Goal: Information Seeking & Learning: Learn about a topic

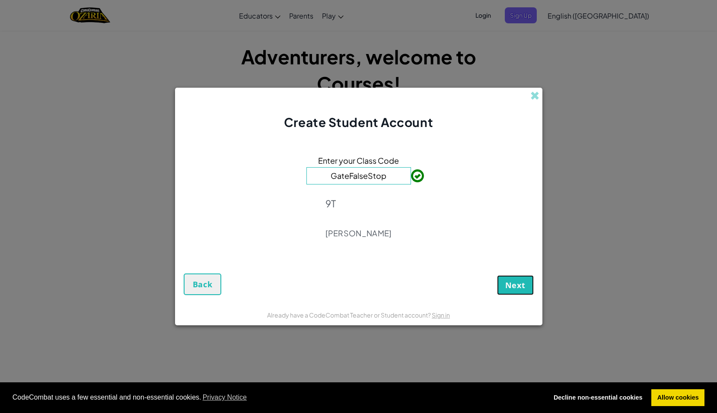
click at [513, 288] on span "Next" at bounding box center [516, 285] width 20 height 10
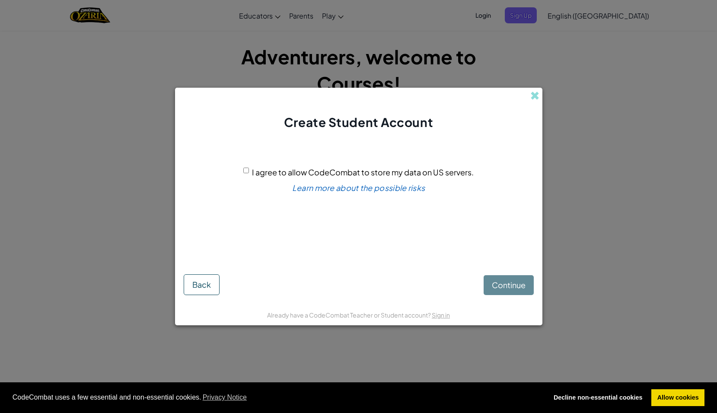
click at [247, 172] on input "I agree to allow CodeCombat to store my data on US servers." at bounding box center [246, 171] width 6 height 6
checkbox input "true"
click at [509, 282] on span "Continue" at bounding box center [509, 285] width 34 height 10
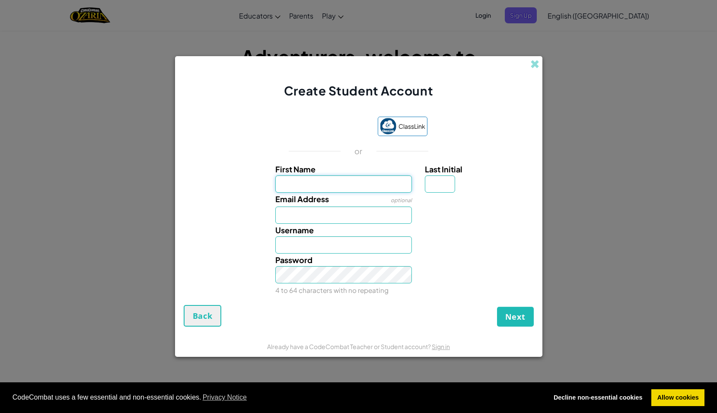
click at [294, 188] on input "First Name" at bounding box center [343, 184] width 137 height 17
type input "W"
type input "theo"
type input "Theo"
click at [446, 188] on input "Last Initial" at bounding box center [440, 184] width 30 height 17
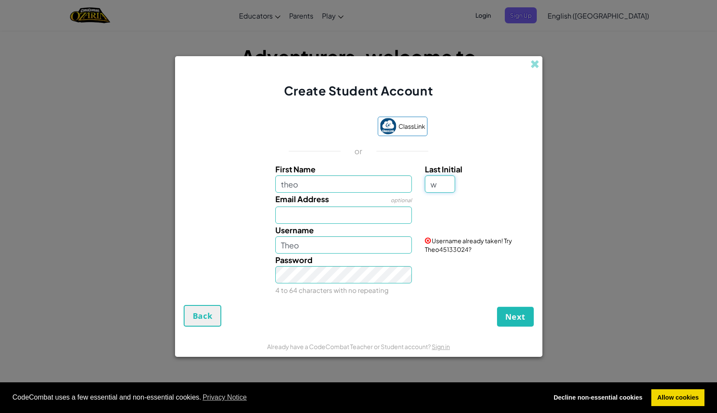
type input "w"
type input "TheoW"
click at [342, 218] on input "Email Address" at bounding box center [343, 215] width 137 height 17
type input "[EMAIL_ADDRESS][DOMAIN_NAME]"
click at [348, 247] on input "TheoW" at bounding box center [343, 245] width 137 height 17
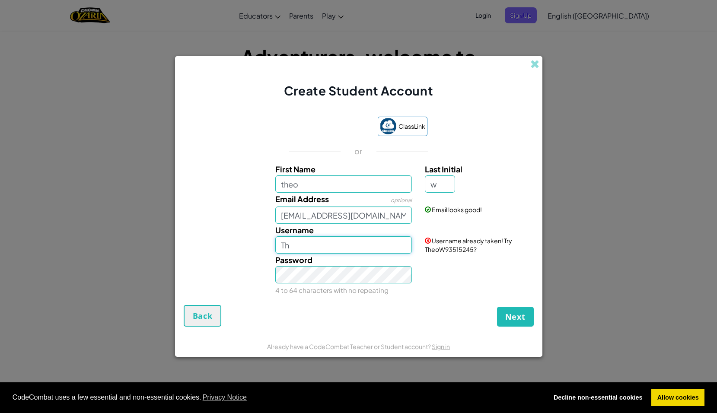
type input "T"
click at [318, 248] on input "Twor-44" at bounding box center [343, 245] width 137 height 17
click at [314, 252] on input "Twor44" at bounding box center [343, 245] width 137 height 17
click at [311, 249] on input "Twor" at bounding box center [343, 245] width 137 height 17
click at [283, 248] on input "Twor" at bounding box center [343, 245] width 137 height 17
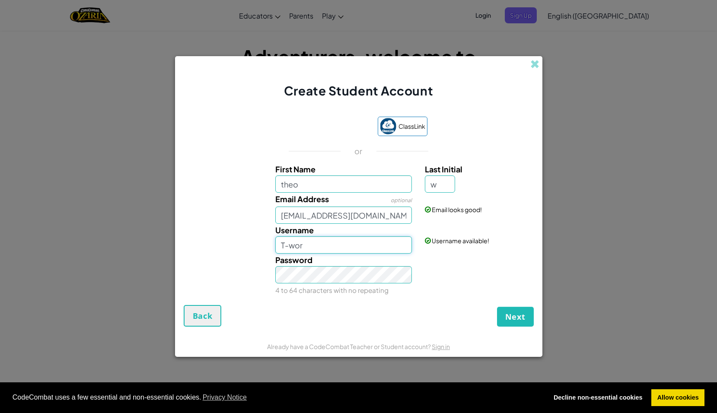
click at [288, 247] on input "T-wor" at bounding box center [343, 245] width 137 height 17
click at [289, 245] on input "Tw0r" at bounding box center [343, 245] width 137 height 17
click at [297, 244] on input "Tw0r" at bounding box center [343, 245] width 137 height 17
type input "Twor"
drag, startPoint x: 383, startPoint y: 215, endPoint x: 249, endPoint y: 214, distance: 133.6
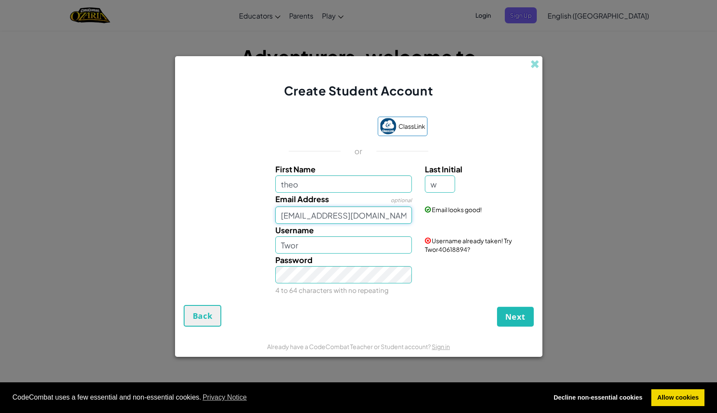
click at [250, 214] on div "Email Address optional [EMAIL_ADDRESS][DOMAIN_NAME] Email looks good!" at bounding box center [358, 208] width 359 height 31
click at [303, 245] on input "Twor" at bounding box center [343, 245] width 137 height 17
type input "TW0R"
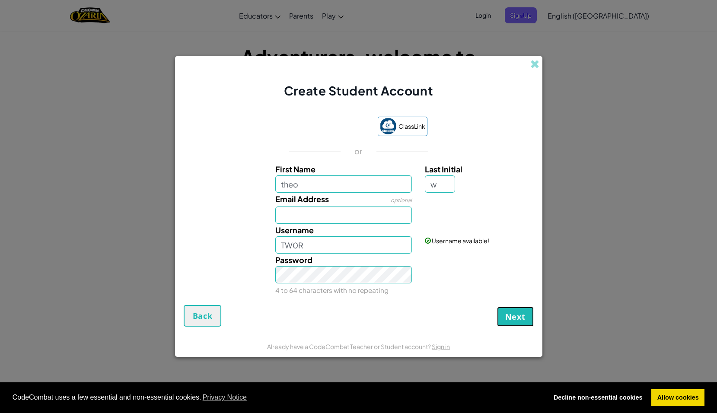
click at [505, 315] on button "Next" at bounding box center [515, 317] width 37 height 20
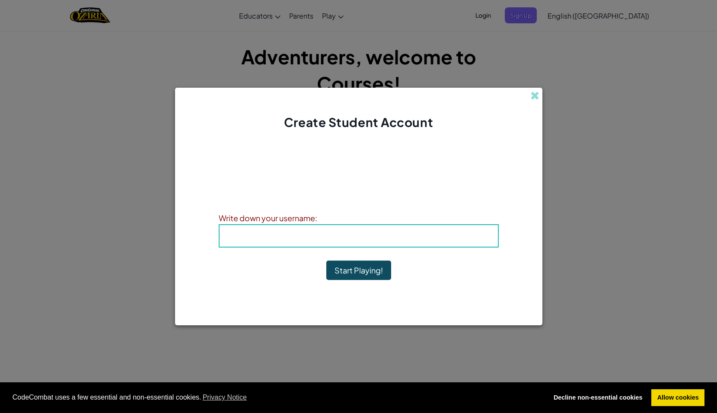
click at [317, 240] on h4 "Username : TW0R" at bounding box center [358, 236] width 261 height 13
click at [297, 235] on h4 "Username : TW0R" at bounding box center [358, 236] width 261 height 13
click at [256, 237] on h4 "Username : TW0R" at bounding box center [358, 236] width 261 height 13
click at [234, 242] on h4 "Username : TW0R" at bounding box center [358, 236] width 261 height 13
click at [232, 242] on h4 "Username : TW0R" at bounding box center [358, 236] width 261 height 13
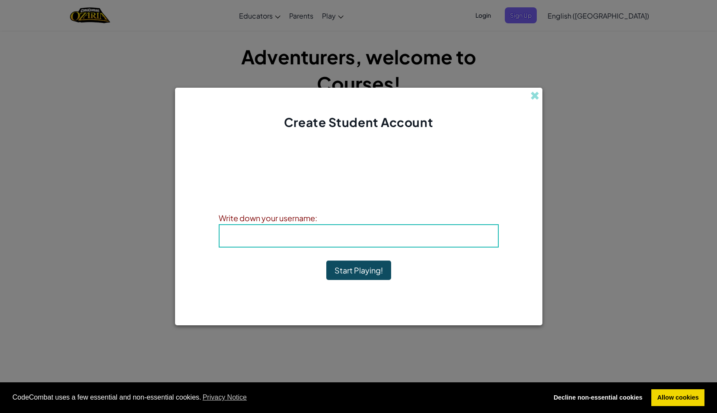
click at [232, 235] on h4 "Username : TW0R" at bounding box center [358, 236] width 261 height 13
click at [217, 230] on div "Account Created! Write down your information so that you don't forget it. Your …" at bounding box center [359, 217] width 368 height 173
drag, startPoint x: 218, startPoint y: 230, endPoint x: 233, endPoint y: 231, distance: 14.8
click at [219, 232] on div "Username : TW0R" at bounding box center [359, 235] width 280 height 23
drag, startPoint x: 233, startPoint y: 231, endPoint x: 266, endPoint y: 231, distance: 32.9
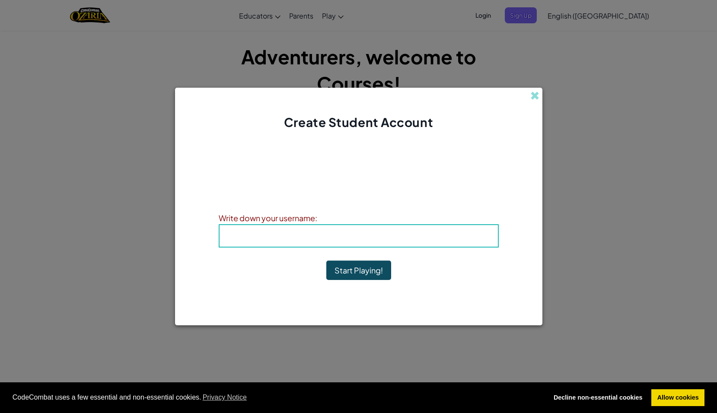
click at [236, 231] on h4 "Username : TW0R" at bounding box center [358, 236] width 261 height 13
drag, startPoint x: 276, startPoint y: 231, endPoint x: 334, endPoint y: 240, distance: 59.1
click at [278, 232] on h4 "Username : TW0R" at bounding box center [358, 236] width 261 height 13
click at [334, 240] on span "Username" at bounding box center [344, 236] width 45 height 10
click at [349, 268] on button "Start Playing!" at bounding box center [359, 271] width 65 height 20
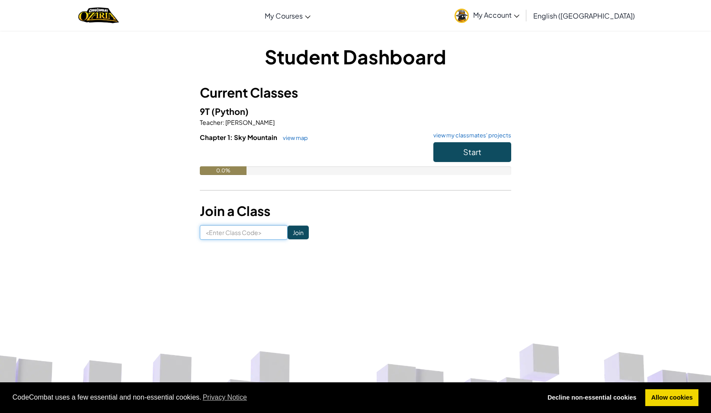
click at [241, 234] on input at bounding box center [244, 232] width 88 height 15
click at [459, 154] on button "Start" at bounding box center [472, 152] width 78 height 20
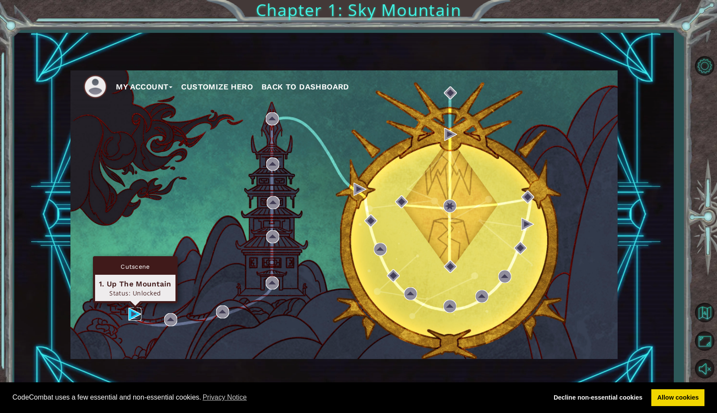
click at [135, 314] on img at bounding box center [134, 314] width 13 height 13
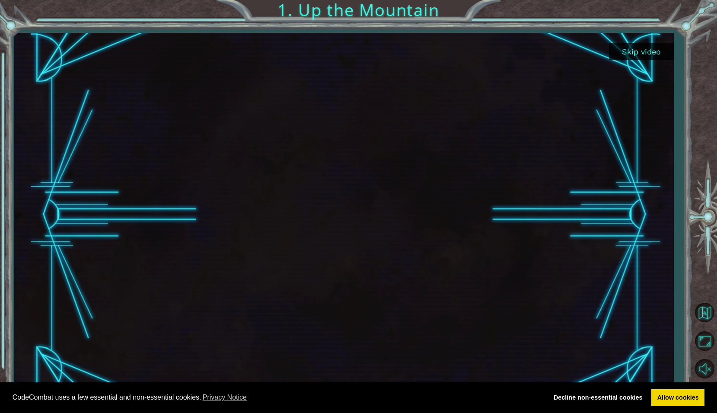
click at [644, 53] on button "Skip video" at bounding box center [641, 51] width 65 height 17
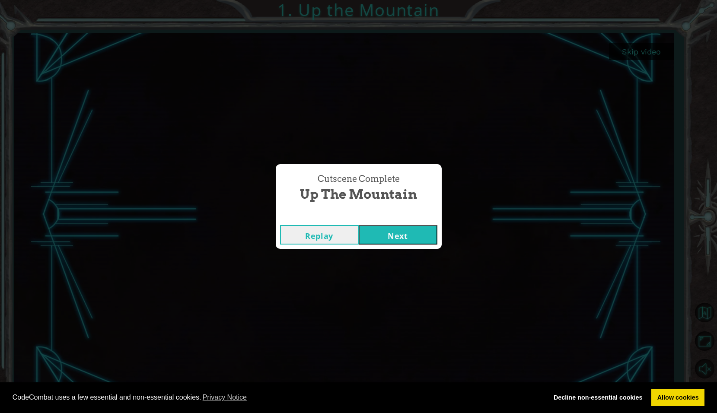
click at [381, 241] on button "Next" at bounding box center [398, 234] width 79 height 19
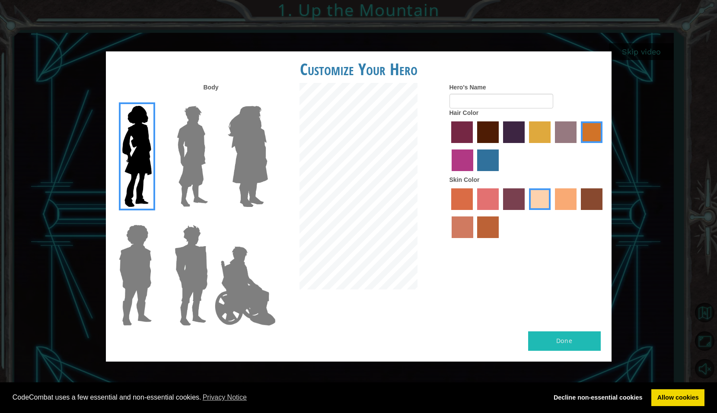
click at [232, 286] on img at bounding box center [245, 286] width 68 height 86
click at [268, 219] on input "Hero Jamie" at bounding box center [268, 219] width 0 height 0
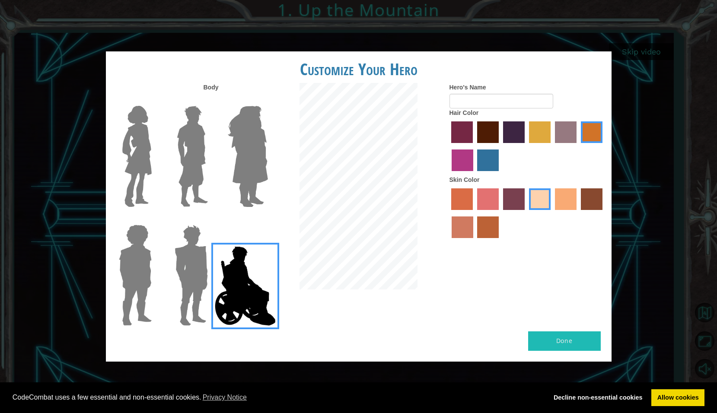
click at [196, 281] on img at bounding box center [191, 275] width 40 height 108
click at [211, 219] on input "Hero Garnet" at bounding box center [211, 219] width 0 height 0
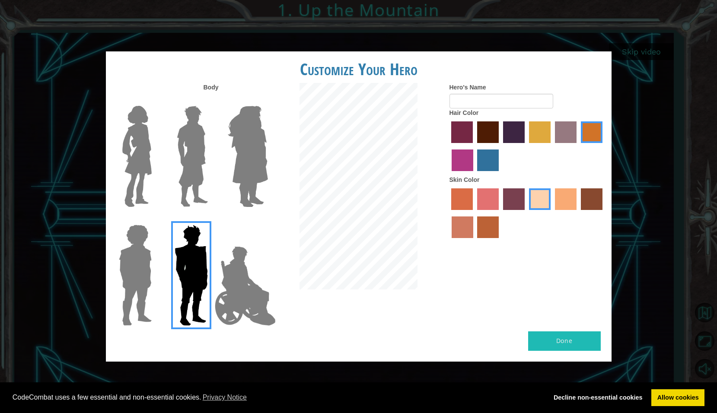
click at [120, 276] on img at bounding box center [135, 275] width 40 height 108
click at [155, 219] on input "Hero Steven" at bounding box center [155, 219] width 0 height 0
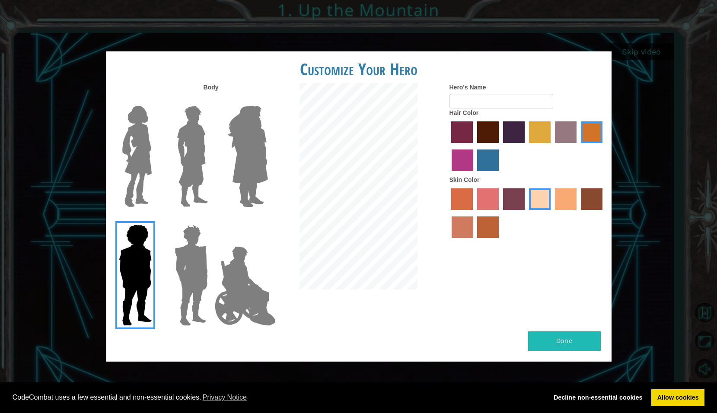
click at [179, 167] on img at bounding box center [192, 156] width 38 height 108
click at [211, 100] on input "Hero Lars" at bounding box center [211, 100] width 0 height 0
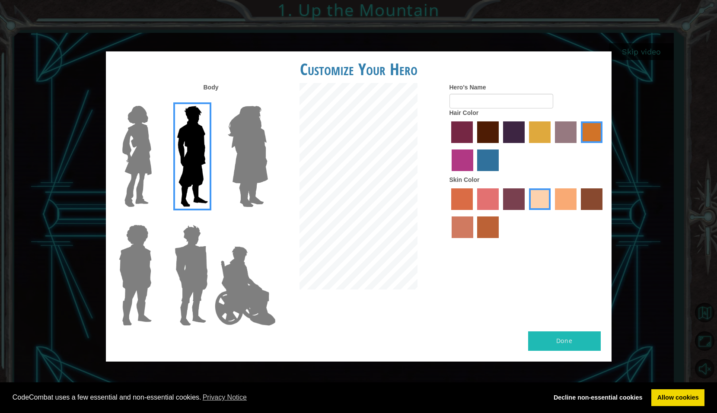
click at [248, 151] on img at bounding box center [247, 156] width 47 height 108
click at [268, 100] on input "Hero Amethyst" at bounding box center [268, 100] width 0 height 0
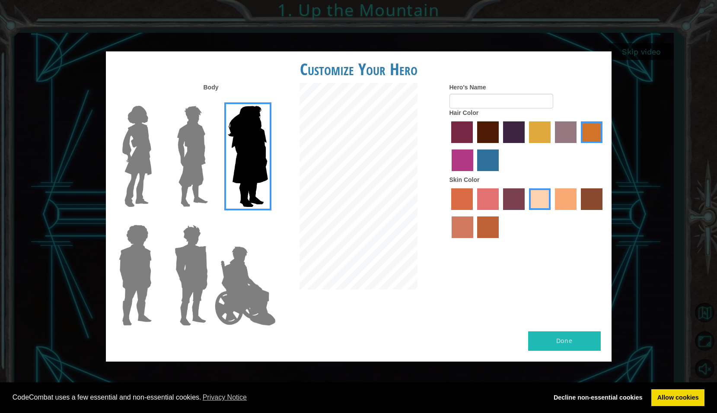
click at [200, 130] on img at bounding box center [192, 156] width 38 height 108
click at [211, 100] on input "Hero Lars" at bounding box center [211, 100] width 0 height 0
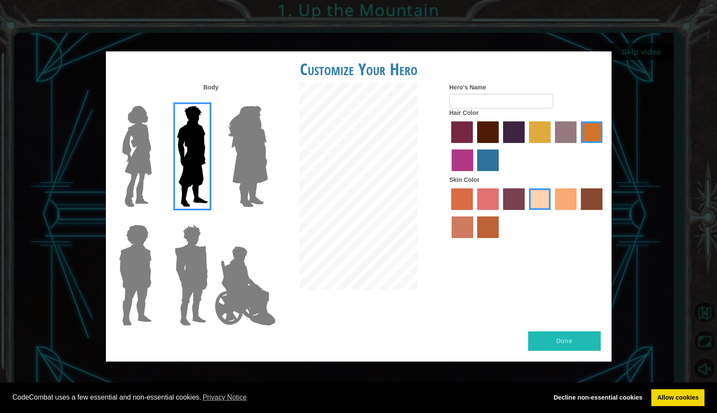
click at [483, 200] on label "froly skin color" at bounding box center [488, 200] width 22 height 22
click at [474, 213] on input "froly skin color" at bounding box center [474, 213] width 0 height 0
click at [462, 206] on label "sorbus skin color" at bounding box center [463, 200] width 22 height 22
click at [449, 213] on input "sorbus skin color" at bounding box center [449, 213] width 0 height 0
click at [593, 200] on label "karma skin color" at bounding box center [592, 200] width 22 height 22
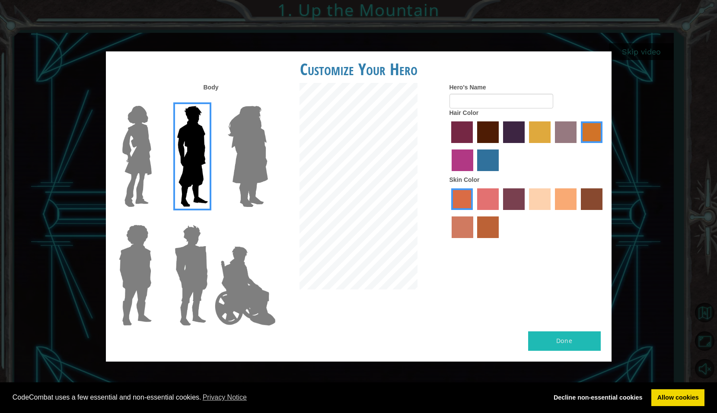
click at [578, 213] on input "karma skin color" at bounding box center [578, 213] width 0 height 0
click at [481, 131] on label "maroon hair color" at bounding box center [488, 133] width 22 height 22
click at [474, 146] on input "maroon hair color" at bounding box center [474, 146] width 0 height 0
click at [490, 131] on label "maroon hair color" at bounding box center [488, 133] width 22 height 22
click at [474, 146] on input "maroon hair color" at bounding box center [474, 146] width 0 height 0
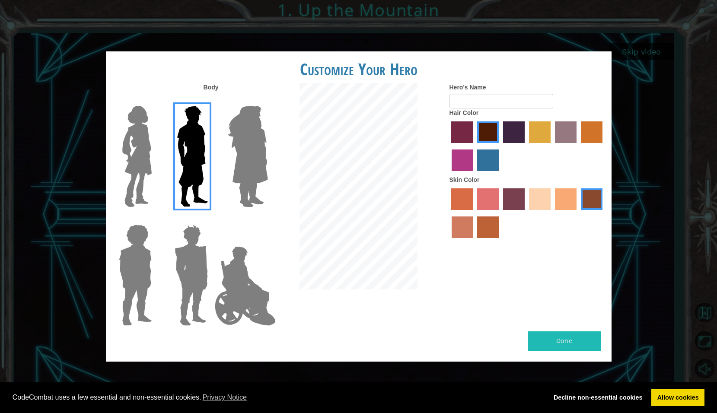
click at [503, 130] on div at bounding box center [528, 147] width 156 height 56
click at [505, 130] on label "hot purple hair color" at bounding box center [514, 133] width 22 height 22
click at [500, 146] on input "hot purple hair color" at bounding box center [500, 146] width 0 height 0
click at [563, 141] on label "bazaar hair color" at bounding box center [566, 133] width 22 height 22
click at [552, 146] on input "bazaar hair color" at bounding box center [552, 146] width 0 height 0
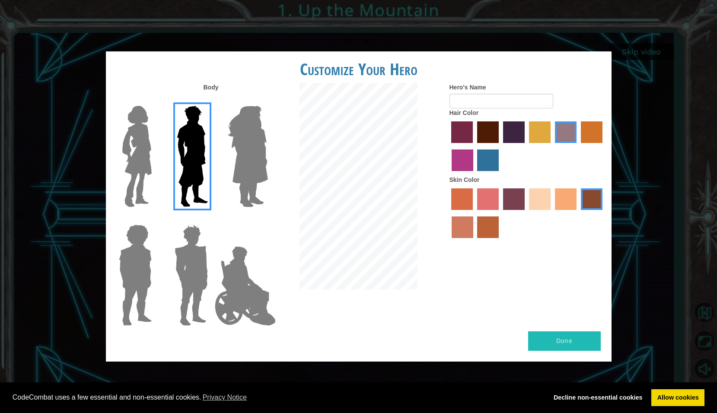
click at [479, 222] on label "smoke tree skin color" at bounding box center [488, 228] width 22 height 22
click at [475, 241] on input "smoke tree skin color" at bounding box center [475, 241] width 0 height 0
click at [469, 224] on label "burning sand skin color" at bounding box center [463, 228] width 22 height 22
click at [604, 213] on input "burning sand skin color" at bounding box center [604, 213] width 0 height 0
click at [468, 189] on label "sorbus skin color" at bounding box center [463, 200] width 22 height 22
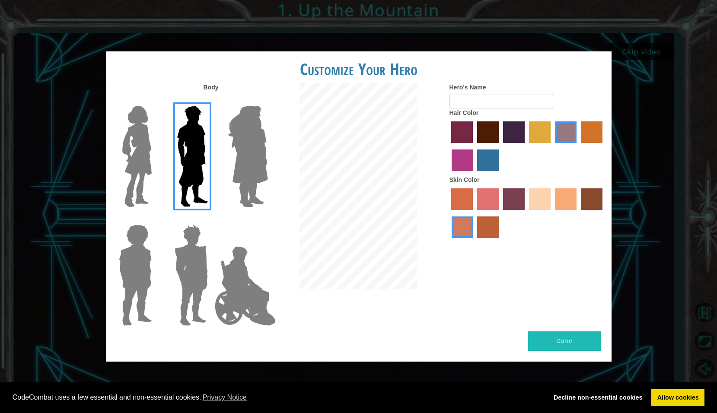
click at [449, 213] on input "sorbus skin color" at bounding box center [449, 213] width 0 height 0
click at [489, 197] on label "froly skin color" at bounding box center [488, 200] width 22 height 22
click at [474, 213] on input "froly skin color" at bounding box center [474, 213] width 0 height 0
click at [504, 196] on label "tosca skin color" at bounding box center [514, 200] width 22 height 22
click at [500, 213] on input "tosca skin color" at bounding box center [500, 213] width 0 height 0
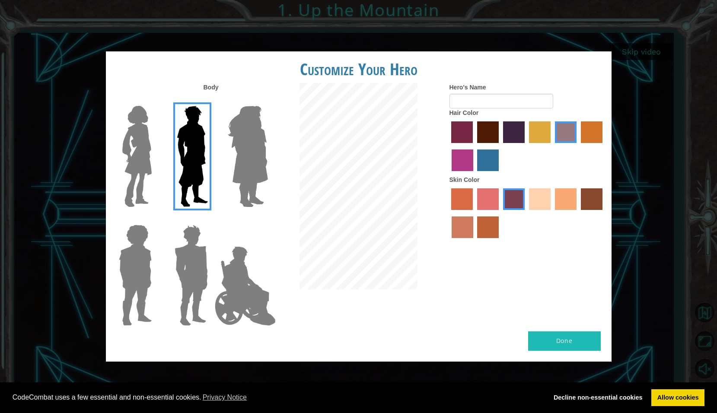
click at [541, 198] on label "sandy beach skin color" at bounding box center [540, 200] width 22 height 22
click at [526, 213] on input "sandy beach skin color" at bounding box center [526, 213] width 0 height 0
click at [563, 198] on label "tacao skin color" at bounding box center [566, 200] width 22 height 22
click at [552, 213] on input "tacao skin color" at bounding box center [552, 213] width 0 height 0
click at [546, 199] on label "sandy beach skin color" at bounding box center [540, 200] width 22 height 22
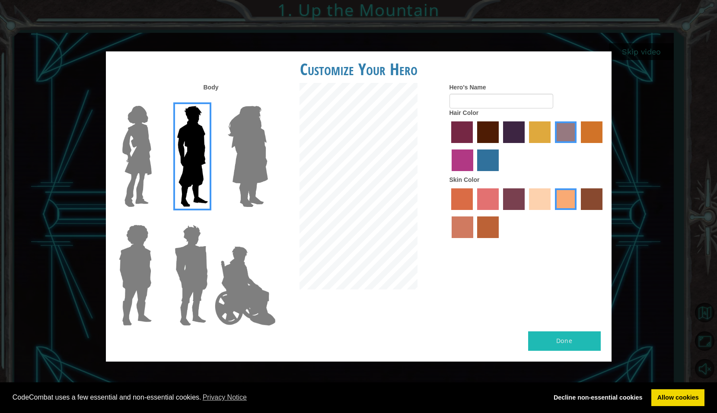
click at [526, 213] on input "sandy beach skin color" at bounding box center [526, 213] width 0 height 0
click at [495, 200] on label "froly skin color" at bounding box center [488, 200] width 22 height 22
click at [474, 213] on input "froly skin color" at bounding box center [474, 213] width 0 height 0
click at [460, 162] on label "medium red violet hair color" at bounding box center [463, 161] width 22 height 22
click at [604, 146] on input "medium red violet hair color" at bounding box center [604, 146] width 0 height 0
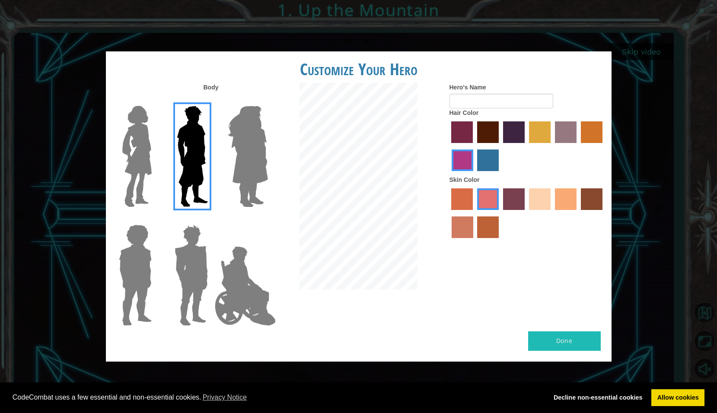
click at [251, 165] on img at bounding box center [247, 156] width 47 height 108
click at [268, 100] on input "Hero Amethyst" at bounding box center [268, 100] width 0 height 0
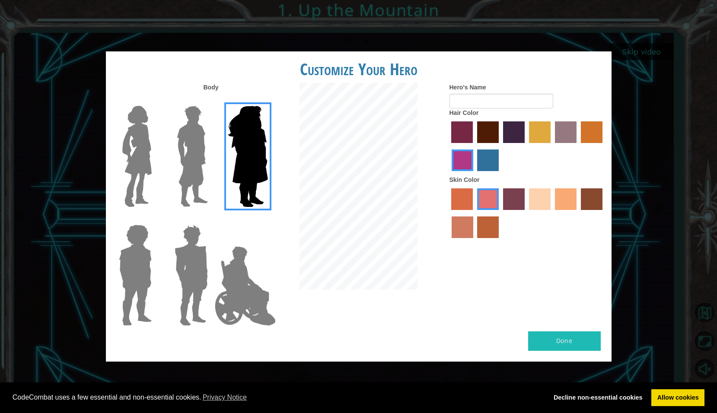
click at [241, 285] on img at bounding box center [245, 286] width 68 height 86
click at [268, 219] on input "Hero Jamie" at bounding box center [268, 219] width 0 height 0
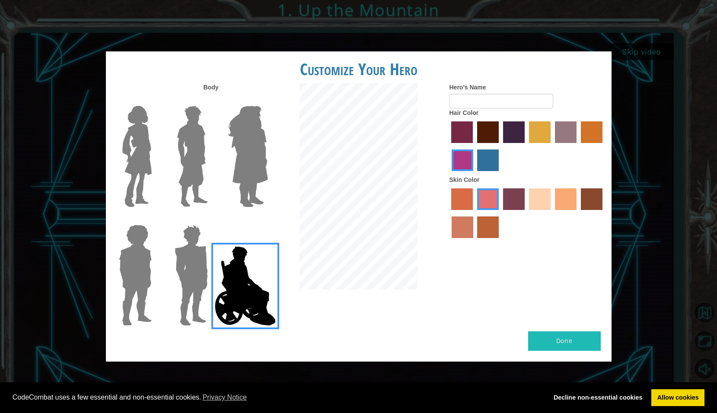
click at [183, 275] on img at bounding box center [191, 275] width 40 height 108
click at [211, 219] on input "Hero Garnet" at bounding box center [211, 219] width 0 height 0
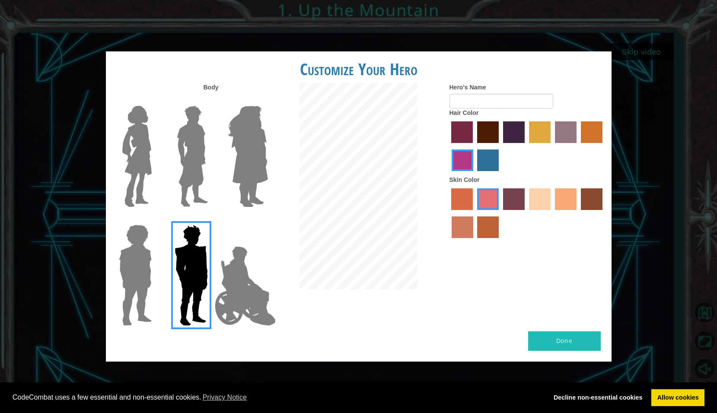
drag, startPoint x: 107, startPoint y: 262, endPoint x: 117, endPoint y: 256, distance: 11.6
click at [108, 261] on div at bounding box center [134, 272] width 56 height 119
click at [158, 253] on div at bounding box center [134, 272] width 56 height 119
click at [147, 249] on img at bounding box center [135, 275] width 40 height 108
click at [155, 219] on input "Hero Steven" at bounding box center [155, 219] width 0 height 0
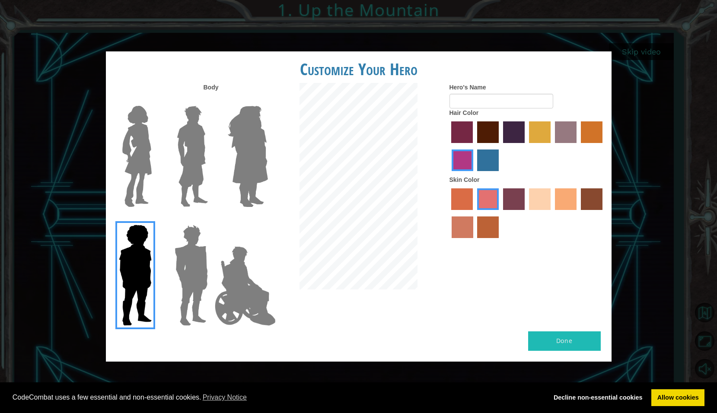
click at [586, 131] on label "gold drop hair color" at bounding box center [592, 133] width 22 height 22
click at [578, 146] on input "gold drop hair color" at bounding box center [578, 146] width 0 height 0
click at [512, 202] on label "tosca skin color" at bounding box center [514, 200] width 22 height 22
click at [500, 213] on input "tosca skin color" at bounding box center [500, 213] width 0 height 0
click at [593, 203] on label "karma skin color" at bounding box center [592, 200] width 22 height 22
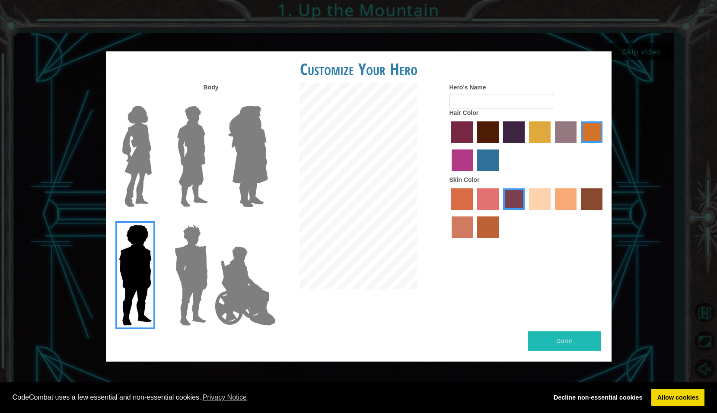
click at [578, 213] on input "karma skin color" at bounding box center [578, 213] width 0 height 0
click at [459, 160] on label "medium red violet hair color" at bounding box center [463, 161] width 22 height 22
click at [604, 146] on input "medium red violet hair color" at bounding box center [604, 146] width 0 height 0
click at [517, 198] on label "tosca skin color" at bounding box center [514, 200] width 22 height 22
click at [500, 213] on input "tosca skin color" at bounding box center [500, 213] width 0 height 0
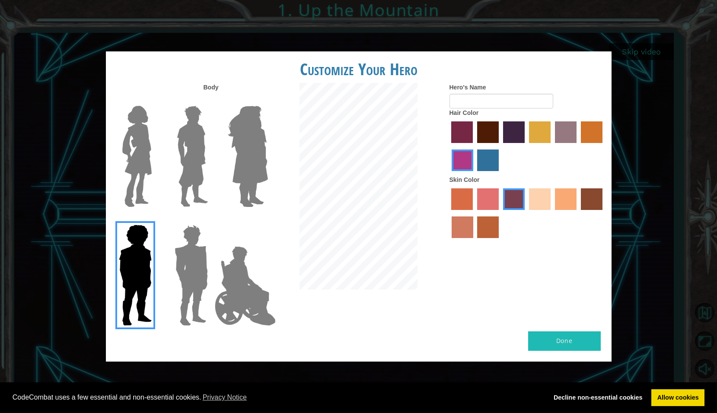
click at [568, 336] on button "Done" at bounding box center [564, 341] width 73 height 19
type input "TW0R"
click at [559, 346] on button "Done" at bounding box center [564, 341] width 73 height 19
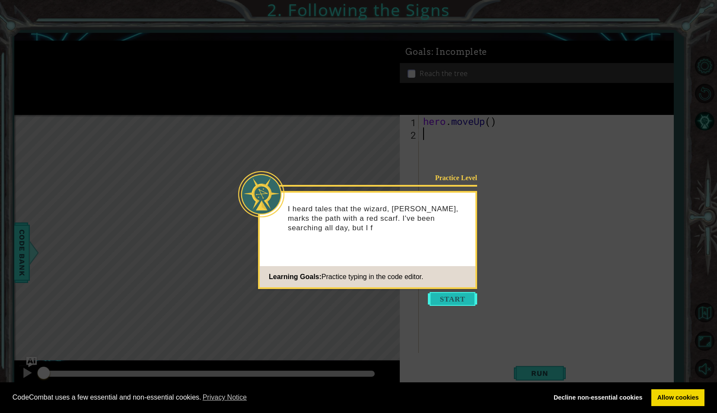
click at [452, 298] on button "Start" at bounding box center [452, 299] width 49 height 14
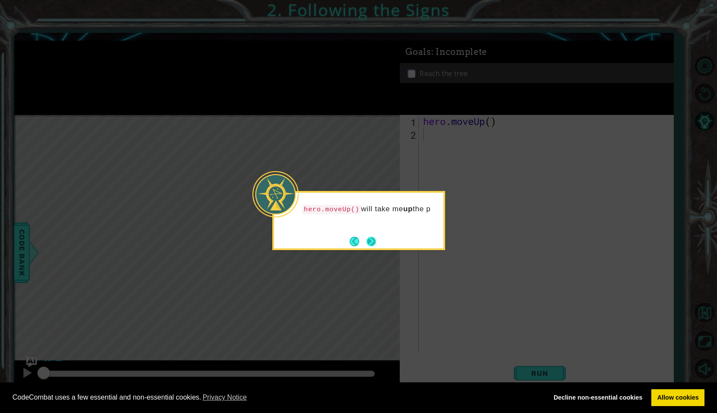
click at [370, 243] on button "Next" at bounding box center [372, 242] width 10 height 10
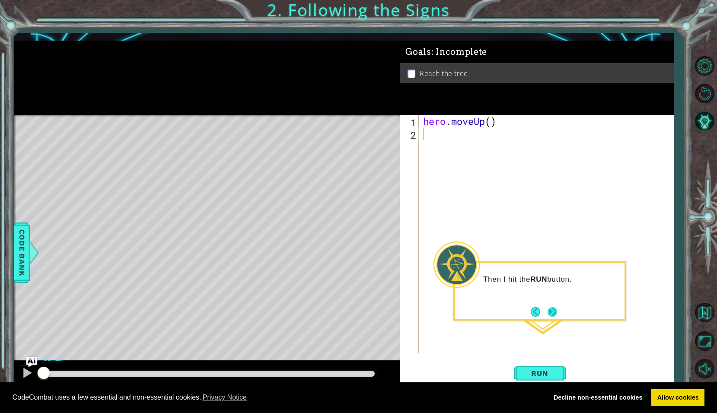
click at [548, 310] on button "Next" at bounding box center [553, 312] width 10 height 10
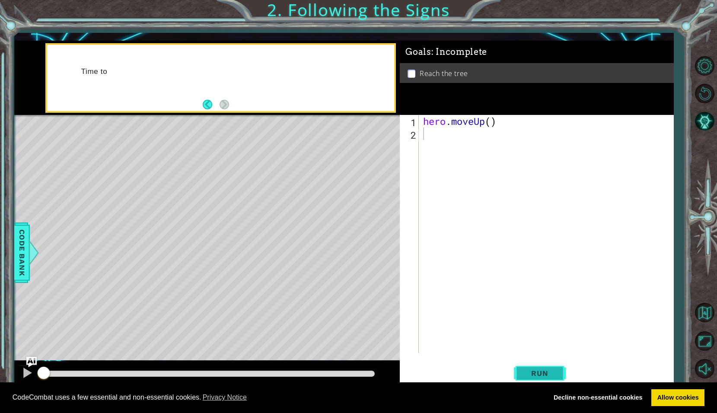
click at [537, 375] on span "Run" at bounding box center [540, 373] width 34 height 9
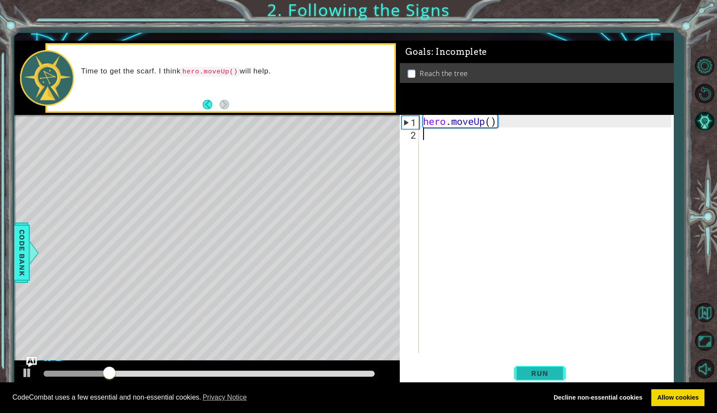
click at [542, 374] on span "Run" at bounding box center [540, 373] width 34 height 9
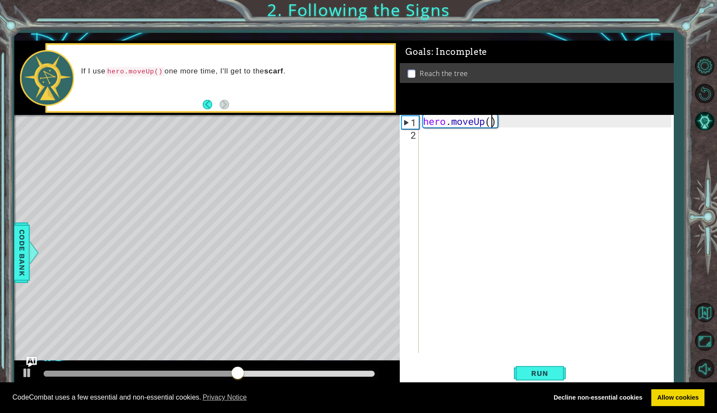
click at [490, 124] on div "hero . moveUp ( )" at bounding box center [549, 246] width 254 height 263
type textarea "hero.moveUp(2)"
click at [538, 368] on button "Run" at bounding box center [540, 373] width 52 height 27
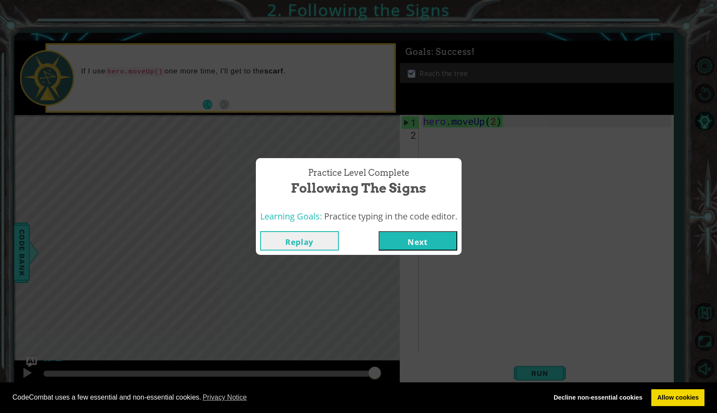
click at [433, 240] on button "Next" at bounding box center [418, 240] width 79 height 19
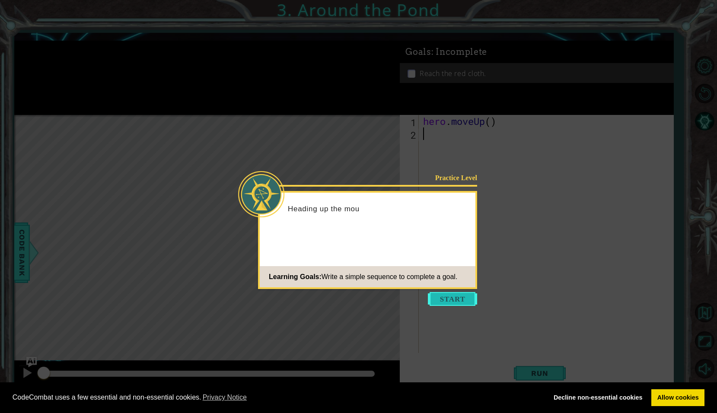
click at [434, 295] on button "Start" at bounding box center [452, 299] width 49 height 14
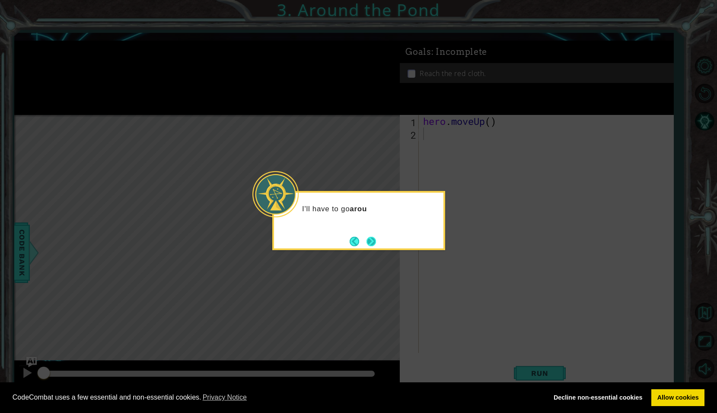
click at [367, 242] on button "Next" at bounding box center [372, 242] width 10 height 10
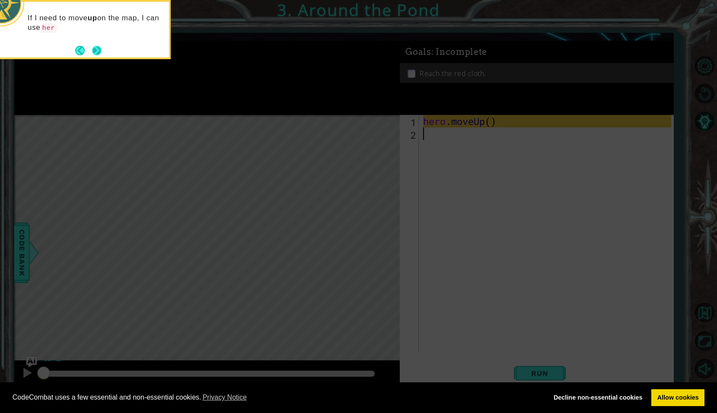
click at [92, 48] on button "Next" at bounding box center [97, 51] width 10 height 10
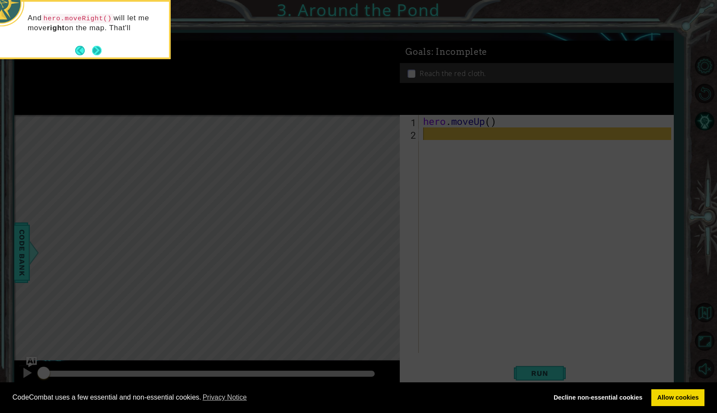
click at [94, 44] on footer at bounding box center [88, 50] width 26 height 13
click at [97, 51] on button "Next" at bounding box center [97, 52] width 10 height 10
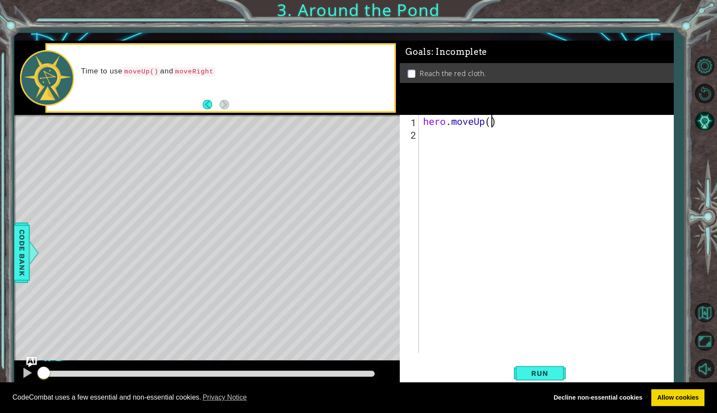
click at [492, 122] on div "hero . moveUp ( )" at bounding box center [549, 246] width 254 height 263
type textarea "hero.moveUp(1)"
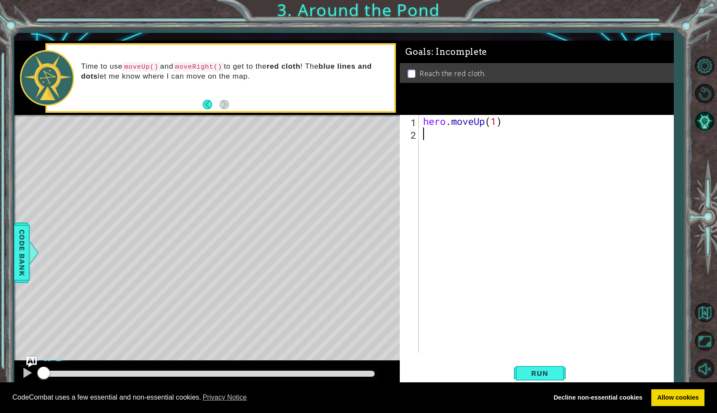
click at [435, 134] on div "hero . moveUp ( 1 )" at bounding box center [549, 246] width 254 height 263
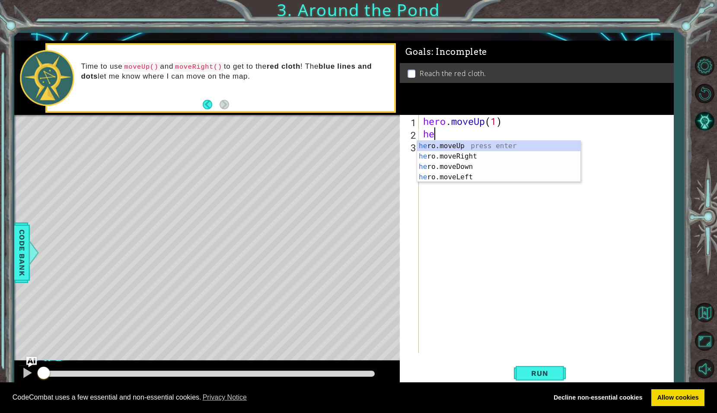
scroll to position [0, 0]
type textarea "hero"
click at [446, 157] on div "hero .moveUp press enter hero .moveRight press enter hero .moveDown press enter…" at bounding box center [498, 172] width 163 height 62
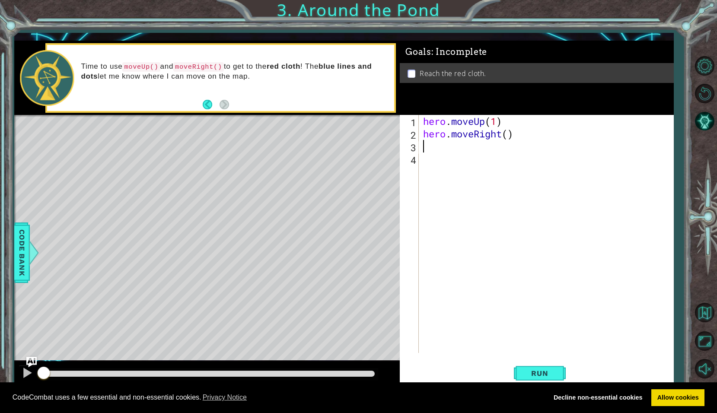
scroll to position [0, 0]
click at [506, 134] on div "hero . moveUp ( 1 ) hero . moveRight ( )" at bounding box center [549, 246] width 254 height 263
click at [508, 135] on div "hero . moveUp ( 1 ) hero . moveRight ( )" at bounding box center [549, 246] width 254 height 263
type textarea "hero.moveRight(1)"
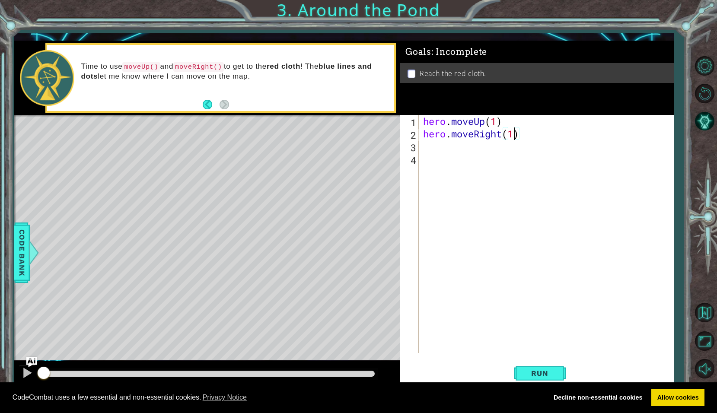
click at [424, 147] on div "hero . moveUp ( 1 ) hero . moveRight ( 1 )" at bounding box center [549, 246] width 254 height 263
type textarea "he"
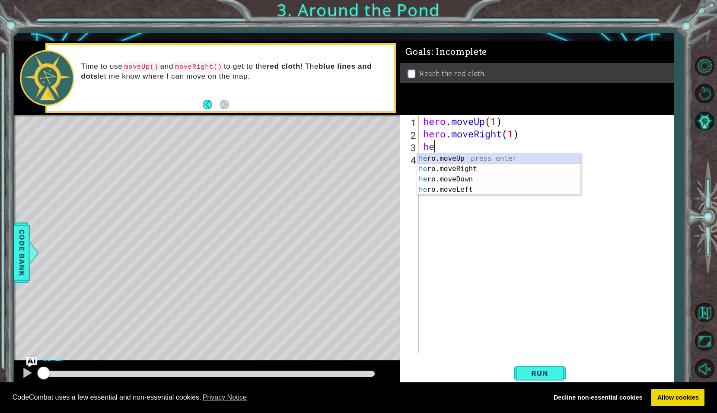
click at [451, 160] on div "he ro.moveUp press enter he ro.moveRight press enter he ro.moveDown press enter…" at bounding box center [498, 185] width 163 height 62
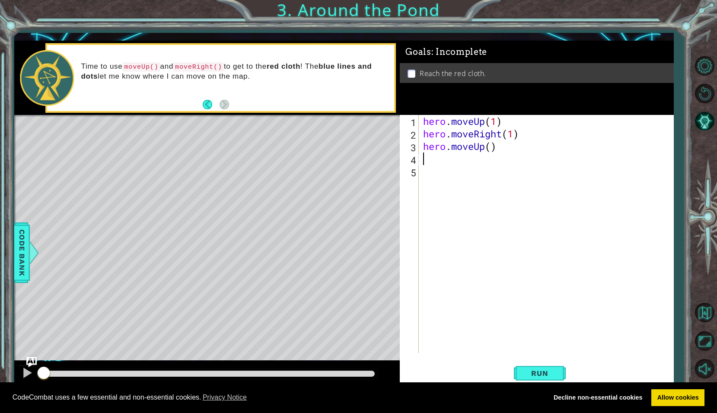
click at [493, 144] on div "hero . moveUp ( 1 ) hero . moveRight ( 1 ) hero . moveUp ( )" at bounding box center [549, 246] width 254 height 263
type textarea "hero.moveUp(2)"
click at [540, 375] on span "Run" at bounding box center [540, 373] width 34 height 9
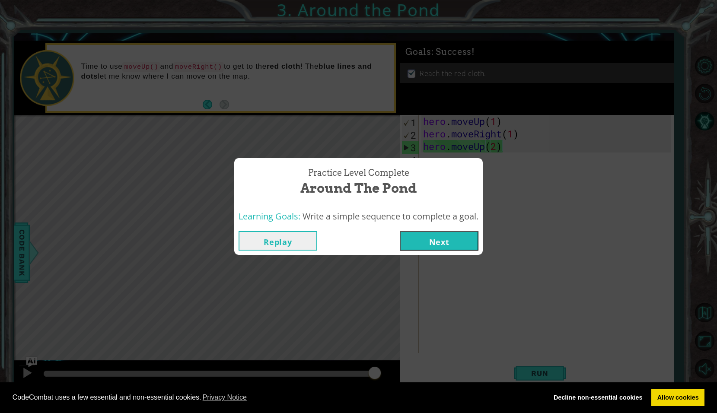
click at [455, 227] on div "Replay Next" at bounding box center [358, 241] width 249 height 28
click at [455, 236] on button "Next" at bounding box center [439, 240] width 79 height 19
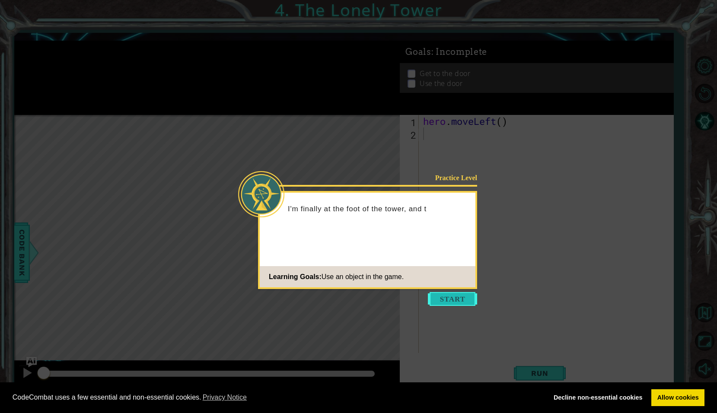
click at [446, 301] on button "Start" at bounding box center [452, 299] width 49 height 14
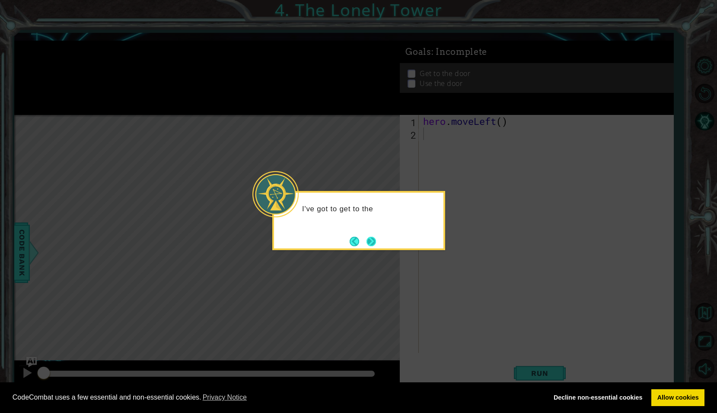
click at [373, 243] on button "Next" at bounding box center [372, 242] width 10 height 10
click at [369, 243] on button "Next" at bounding box center [372, 242] width 10 height 10
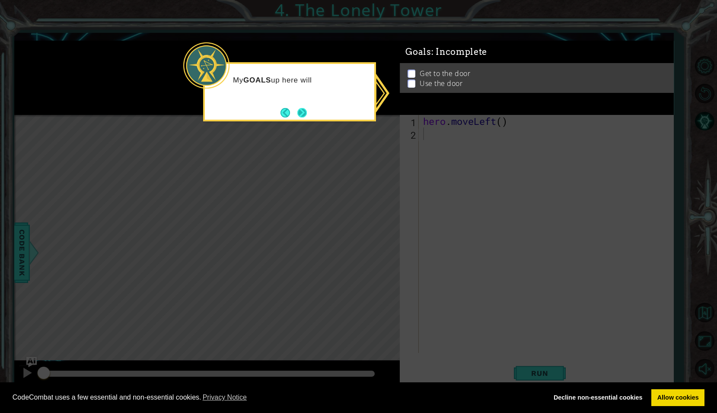
click at [299, 108] on button "Next" at bounding box center [303, 113] width 10 height 10
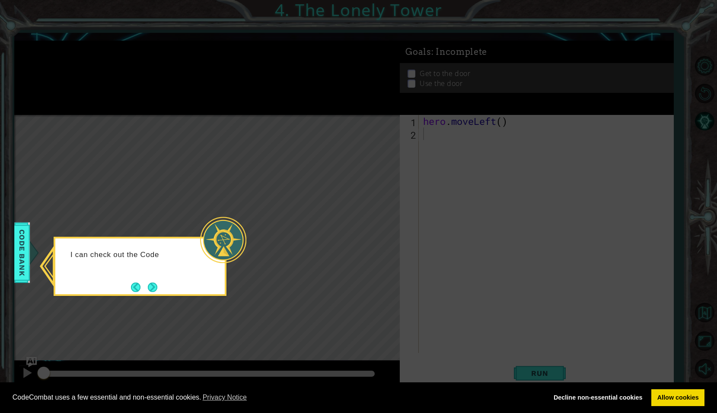
click at [143, 298] on icon at bounding box center [358, 206] width 717 height 413
click at [149, 292] on button "Next" at bounding box center [153, 288] width 10 height 10
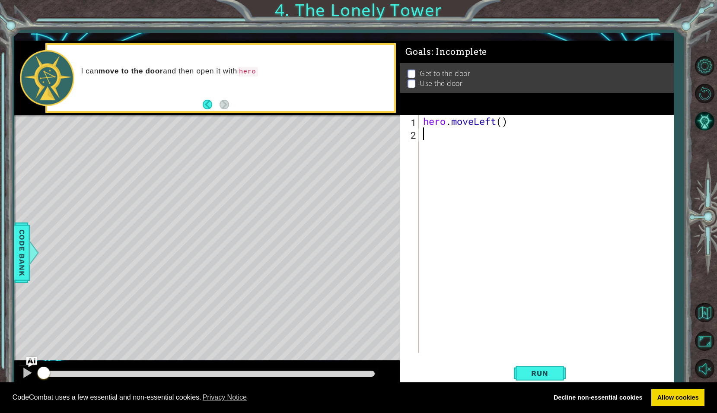
click at [503, 122] on div "hero . moveLeft ( )" at bounding box center [549, 246] width 254 height 263
type textarea "hero.moveLeft(2)"
click at [426, 140] on div "hero . moveLeft ( 2 )" at bounding box center [549, 246] width 254 height 263
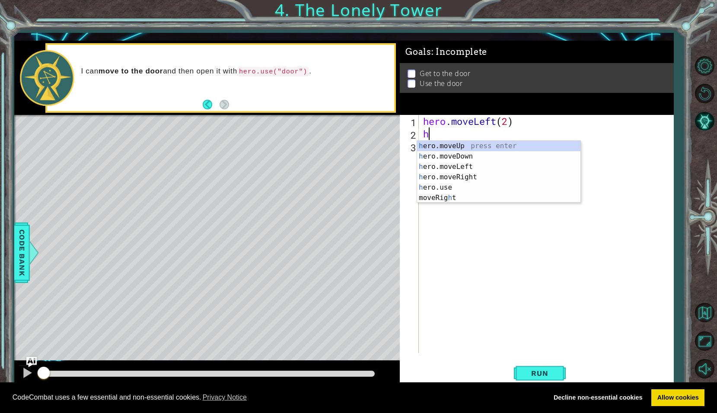
type textarea "he"
click at [451, 146] on div "he ro.moveUp press enter he ro.moveDown press enter he ro.moveLeft press enter …" at bounding box center [498, 177] width 163 height 73
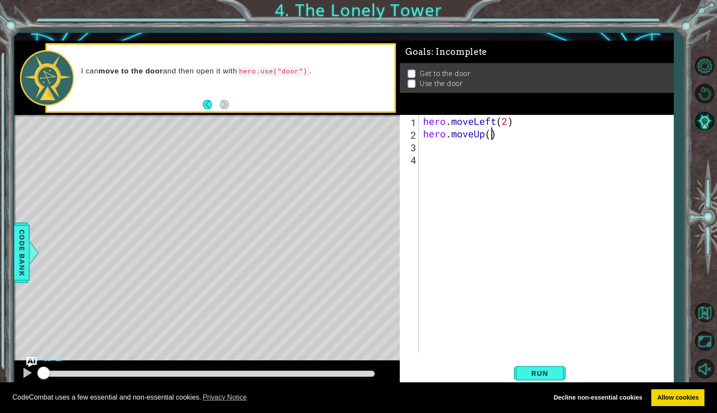
click at [490, 137] on div "hero . moveLeft ( 2 ) hero . moveUp ( )" at bounding box center [549, 246] width 254 height 263
type textarea "hero.moveUp(2)"
click at [428, 144] on div "hero . moveLeft ( 2 ) hero . moveUp ( 2 )" at bounding box center [549, 246] width 254 height 263
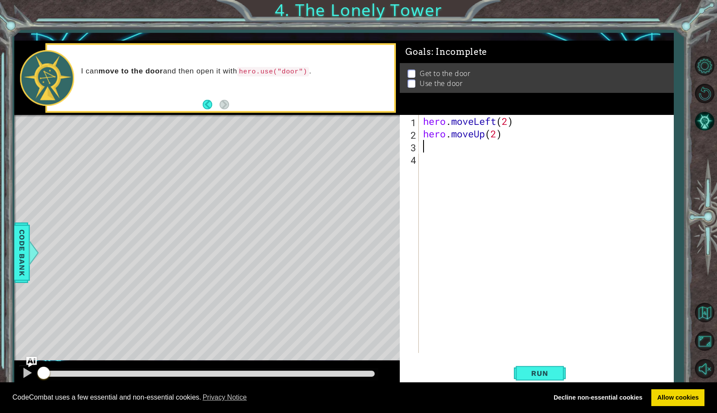
type textarea "h"
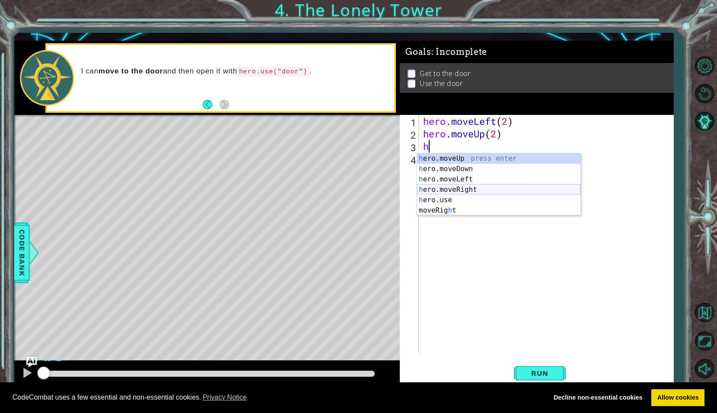
click at [438, 188] on div "h ero.moveUp press enter h ero.moveDown press enter h ero.moveLeft press enter …" at bounding box center [498, 195] width 163 height 83
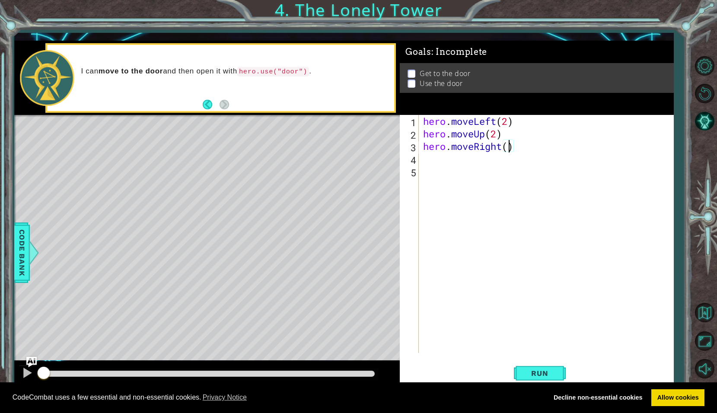
click at [510, 149] on div "hero . moveLeft ( 2 ) hero . moveUp ( 2 ) hero . moveRight ( )" at bounding box center [549, 246] width 254 height 263
click at [552, 374] on span "Run" at bounding box center [540, 373] width 34 height 9
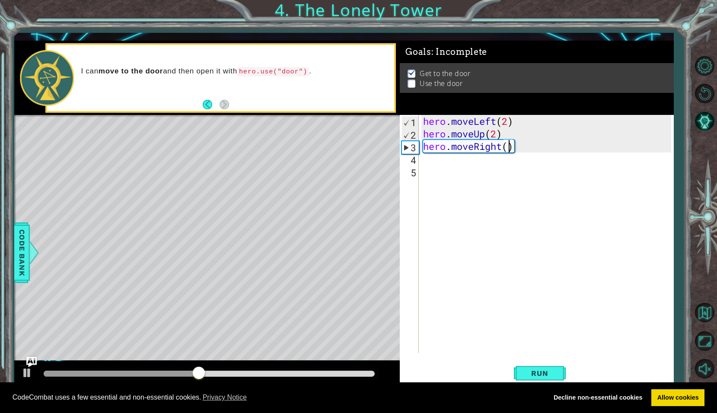
type textarea "hero.moveRight(2)"
click at [427, 161] on div "hero . moveLeft ( 2 ) hero . moveUp ( 2 ) hero . moveRight ( 2 )" at bounding box center [549, 246] width 254 height 263
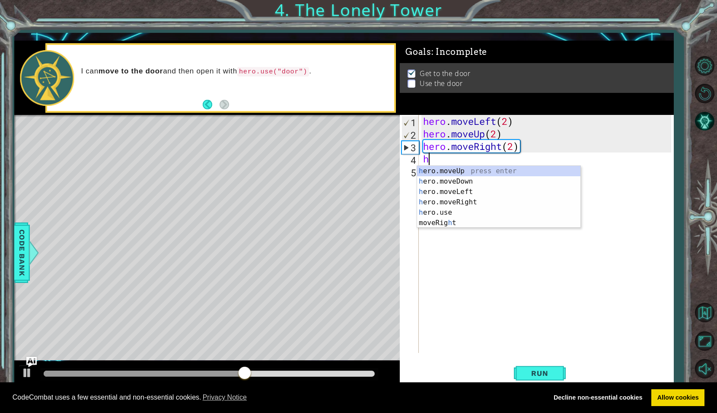
type textarea "he"
click at [452, 173] on div "he ro.moveUp press enter he ro.moveDown press enter he ro.moveLeft press enter …" at bounding box center [498, 202] width 163 height 73
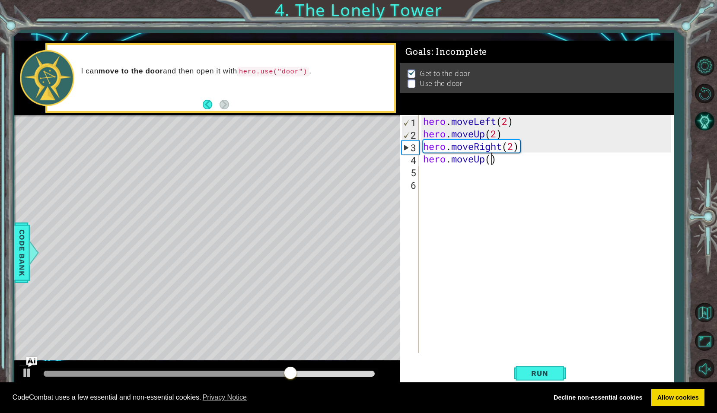
click at [490, 162] on div "hero . moveLeft ( 2 ) hero . moveUp ( 2 ) hero . moveRight ( 2 ) hero . moveUp …" at bounding box center [549, 246] width 254 height 263
click at [556, 371] on span "Run" at bounding box center [540, 373] width 34 height 9
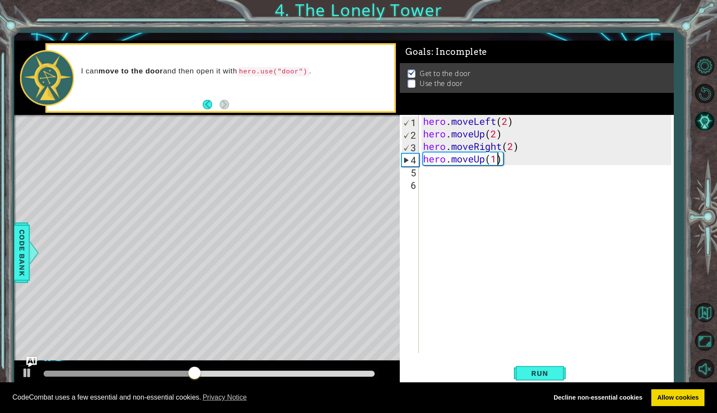
click at [243, 154] on div "Level Map" at bounding box center [214, 242] width 400 height 255
click at [494, 162] on div "hero . moveLeft ( 2 ) hero . moveUp ( 2 ) hero . moveRight ( 2 ) hero . moveUp …" at bounding box center [549, 246] width 254 height 263
click at [500, 163] on div "hero . moveLeft ( 2 ) hero . moveUp ( 2 ) hero . moveRight ( 2 ) hero . moveUp …" at bounding box center [549, 246] width 254 height 263
click at [502, 163] on div "hero . moveLeft ( 2 ) hero . moveUp ( 2 ) hero . moveRight ( 2 ) hero . moveUp …" at bounding box center [549, 246] width 254 height 263
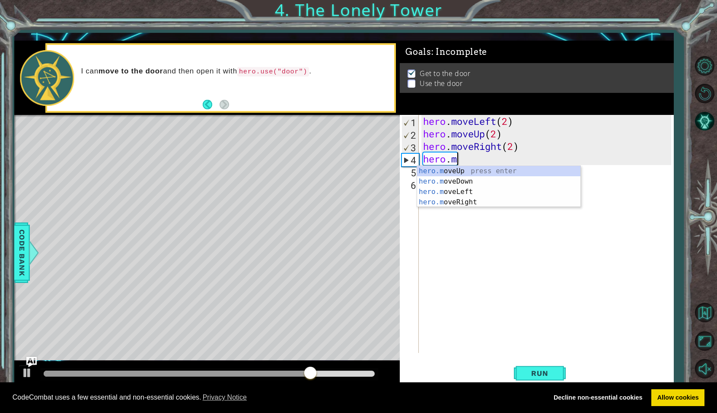
scroll to position [0, 0]
type textarea "h"
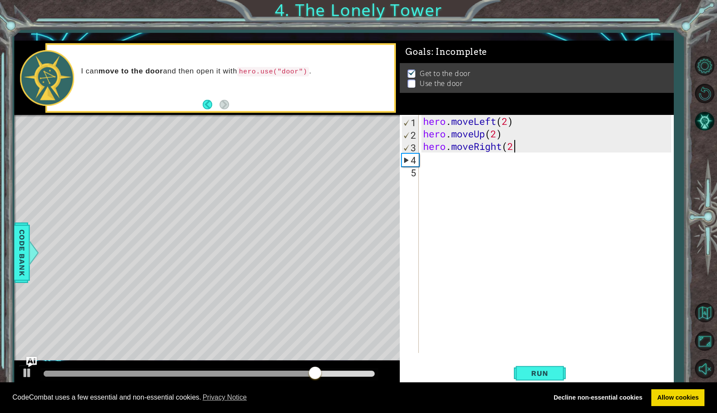
type textarea "hero.moveRi"
click at [477, 160] on div "hero.moveRi ght press enter" at bounding box center [498, 169] width 163 height 31
click at [510, 147] on div "hero . moveLeft ( 2 ) hero . moveUp ( 2 ) hero . moveRight ( )" at bounding box center [549, 246] width 254 height 263
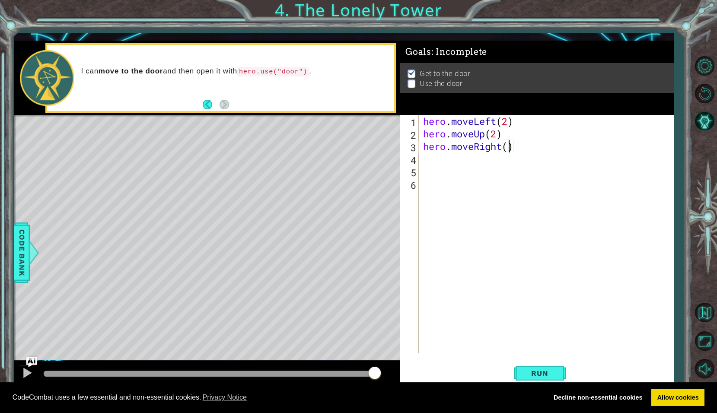
type textarea "hero.moveRight(2)"
click at [423, 159] on div "hero . moveLeft ( 2 ) hero . moveUp ( 2 ) hero . moveRight ( 2 )" at bounding box center [549, 246] width 254 height 263
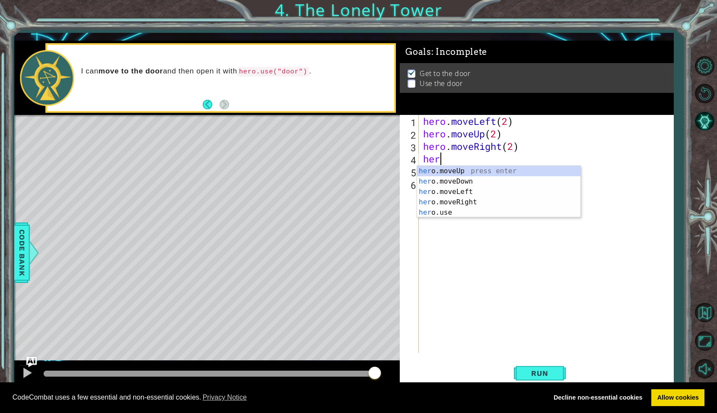
scroll to position [0, 0]
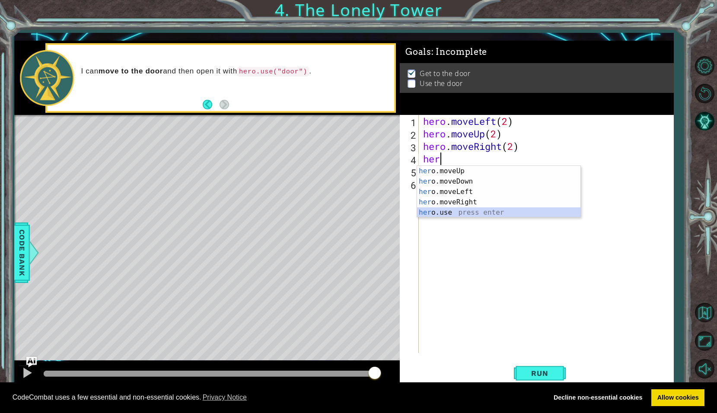
click at [457, 209] on div "her o.moveUp press enter her o.moveDown press enter her o.moveLeft press enter …" at bounding box center [498, 202] width 163 height 73
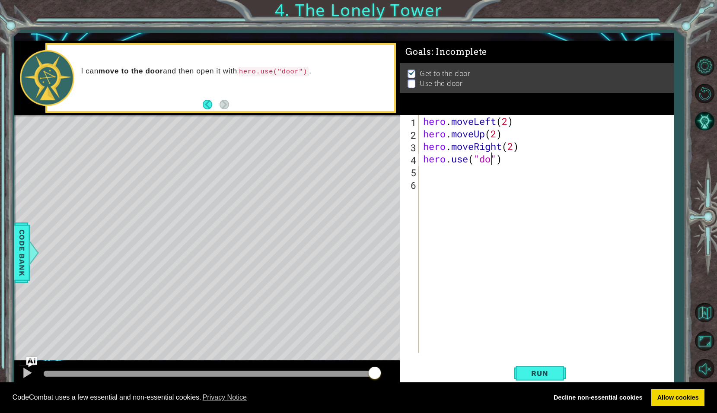
scroll to position [0, 4]
type textarea "hero.use("door")"
click at [537, 368] on button "Run" at bounding box center [540, 373] width 52 height 27
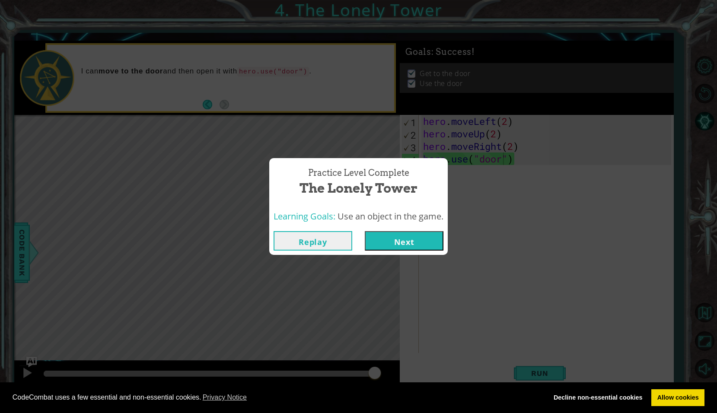
click at [391, 238] on button "Next" at bounding box center [404, 240] width 79 height 19
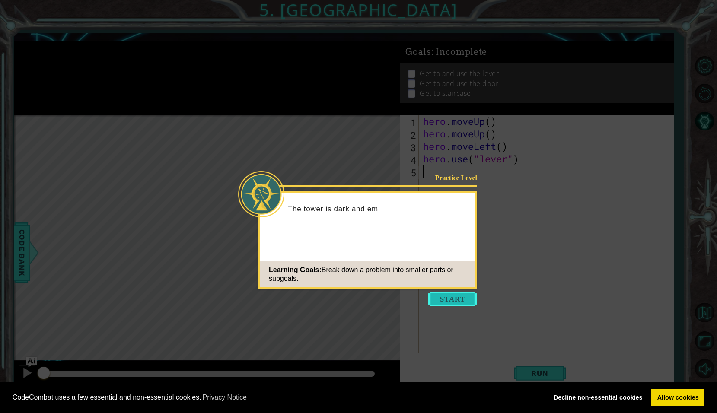
click at [444, 303] on button "Start" at bounding box center [452, 299] width 49 height 14
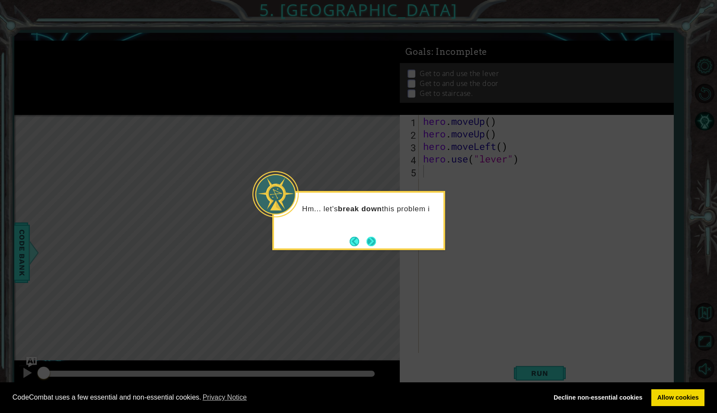
click at [374, 238] on button "Next" at bounding box center [372, 242] width 10 height 10
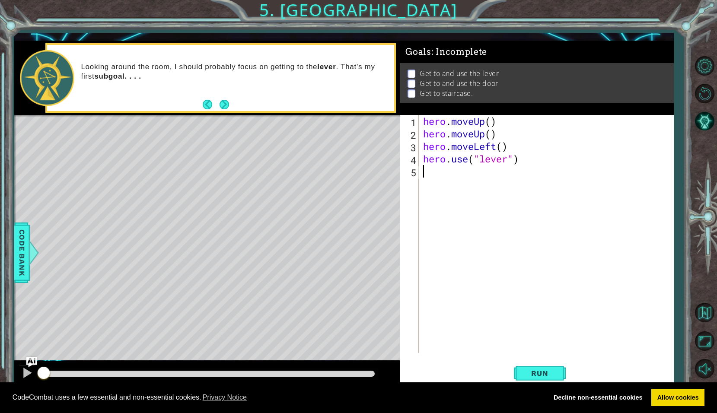
click at [491, 124] on div "hero . moveUp ( ) hero . moveUp ( ) hero . moveLeft ( ) hero . use ( "lever" )" at bounding box center [549, 246] width 254 height 263
click at [501, 147] on div "hero . moveUp ( 2 ) hero . moveUp ( ) hero . moveLeft ( ) hero . use ( "lever" )" at bounding box center [549, 246] width 254 height 263
click at [490, 133] on div "hero . moveUp ( 2 ) hero . moveUp ( ) hero . moveLeft ( ) hero . use ( "lever" )" at bounding box center [549, 246] width 254 height 263
type textarea "hero.moveUp()"
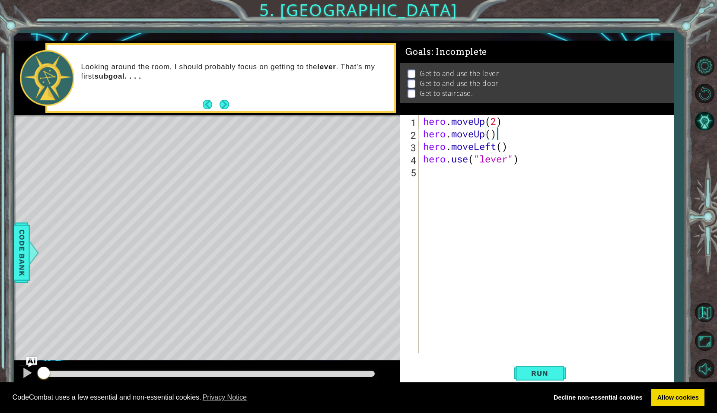
click at [496, 134] on div "hero . moveUp ( 2 ) hero . moveUp ( ) hero . moveLeft ( ) hero . use ( "lever" )" at bounding box center [549, 246] width 254 height 263
drag, startPoint x: 496, startPoint y: 135, endPoint x: 424, endPoint y: 133, distance: 71.8
click at [424, 133] on div "hero . moveUp ( 2 ) hero . moveUp ( ) hero . moveLeft ( ) hero . use ( "lever" )" at bounding box center [549, 246] width 254 height 263
click at [501, 135] on div "hero . moveUp ( 2 ) hero . moveLeft ( ) hero . use ( "lever" )" at bounding box center [549, 246] width 254 height 263
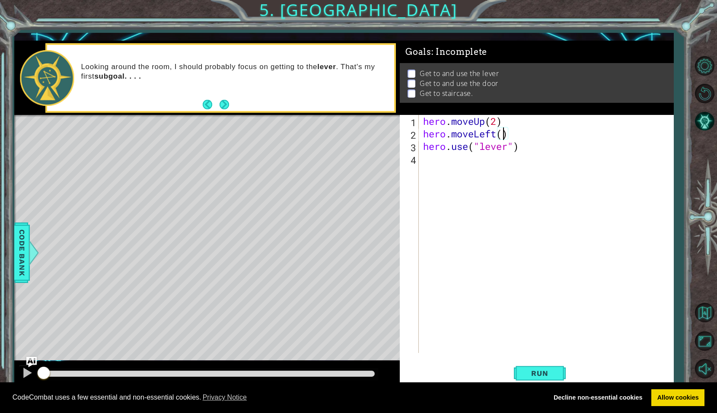
type textarea "hero.moveLeft(1)"
click at [429, 160] on div "hero . moveUp ( 2 ) hero . moveLeft ( 1 ) hero . use ( "lever" )" at bounding box center [549, 246] width 254 height 263
type textarea "h"
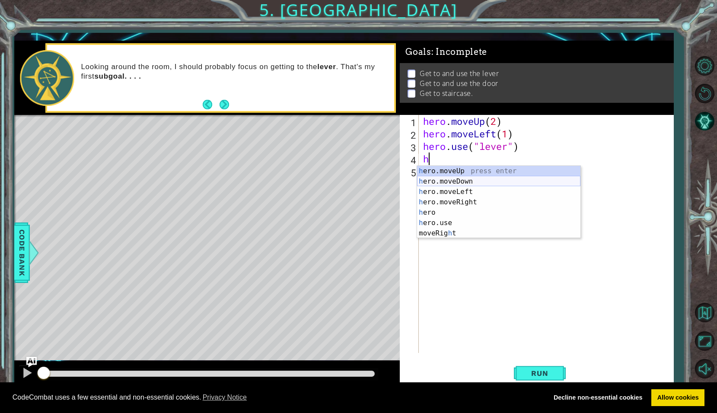
click at [445, 182] on div "h ero.moveUp press enter h ero.moveDown press enter h ero.moveLeft press enter …" at bounding box center [498, 212] width 163 height 93
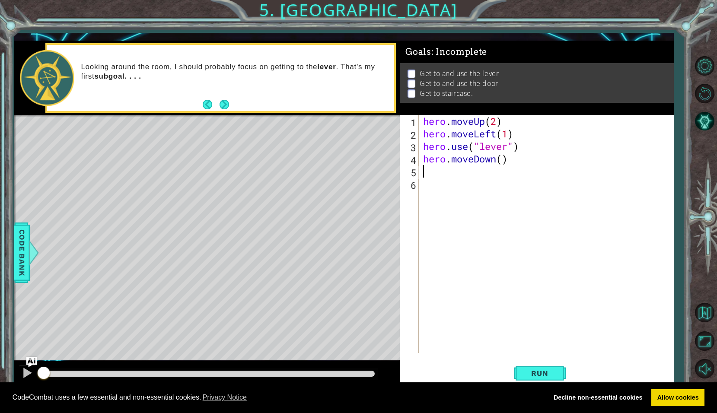
click at [503, 161] on div "hero . moveUp ( 2 ) hero . moveLeft ( 1 ) hero . use ( "lever" ) hero . moveDow…" at bounding box center [549, 246] width 254 height 263
click at [498, 162] on div "hero . moveUp ( 2 ) hero . moveLeft ( 1 ) hero . use ( "lever" ) hero . moveDow…" at bounding box center [549, 246] width 254 height 263
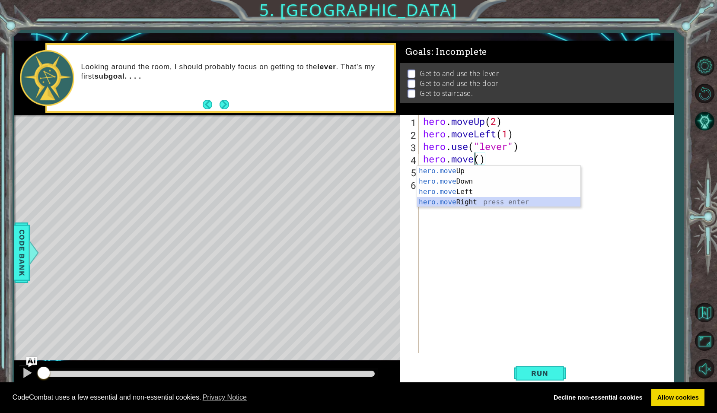
click at [463, 204] on div "hero.move Up press enter hero.move Down press enter hero.move Left press enter …" at bounding box center [498, 197] width 163 height 62
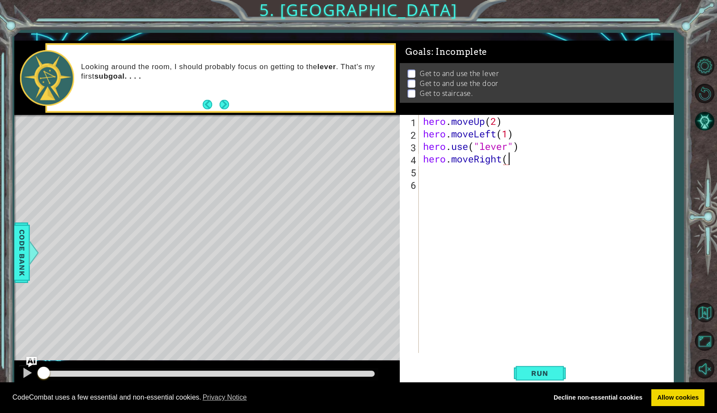
scroll to position [0, 4]
type textarea "hero.moveRight(3)"
click at [420, 173] on div "hero.moveRight(3) 1 2 3 4 5 6 hero . moveUp ( 2 ) hero . moveLeft ( 1 ) hero . …" at bounding box center [536, 234] width 272 height 238
click at [425, 172] on div "hero . moveUp ( 2 ) hero . moveLeft ( 1 ) hero . use ( "lever" ) hero . moveRig…" at bounding box center [549, 246] width 254 height 263
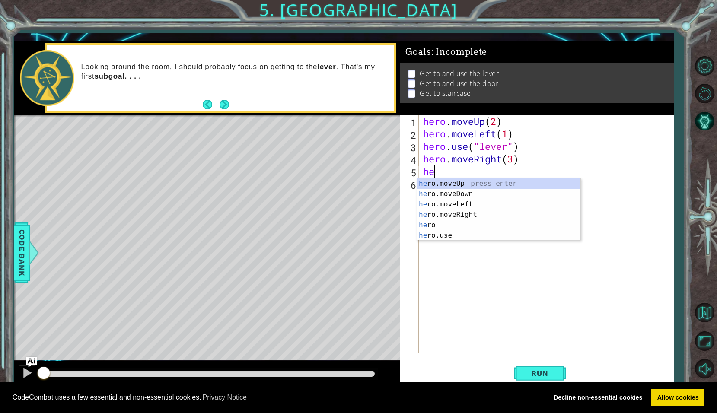
scroll to position [0, 0]
click at [440, 234] on div "her o.moveUp press enter her o.moveDown press enter her o.moveLeft press enter …" at bounding box center [498, 220] width 163 height 83
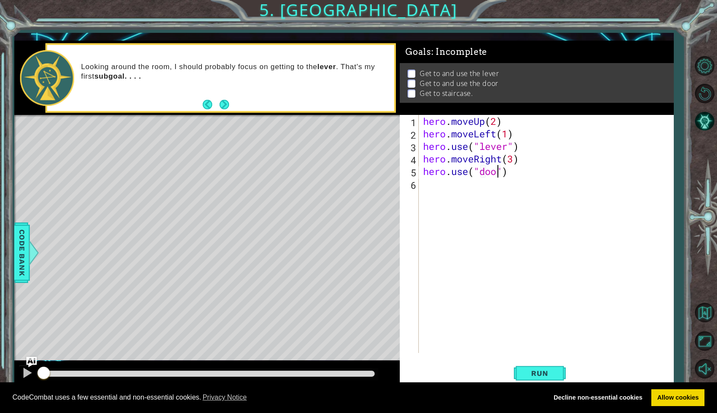
scroll to position [0, 4]
type textarea "hero.use("door")"
click at [427, 186] on div "hero . moveUp ( 2 ) hero . moveLeft ( 1 ) hero . use ( "lever" ) hero . moveRig…" at bounding box center [549, 246] width 254 height 263
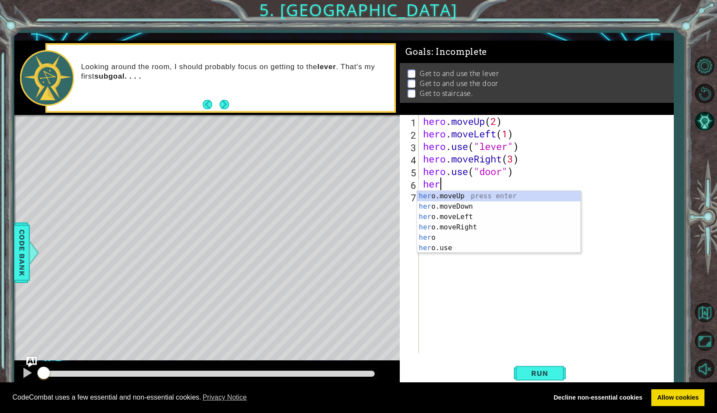
scroll to position [0, 0]
type textarea "hero"
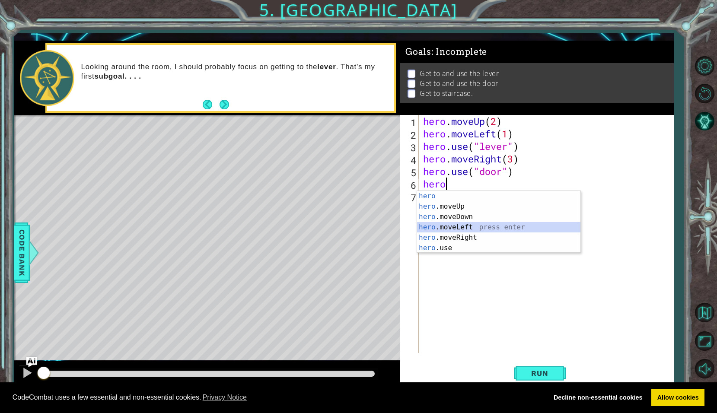
click at [445, 229] on div "hero press enter hero .moveUp press enter hero .moveDown press enter hero .move…" at bounding box center [498, 232] width 163 height 83
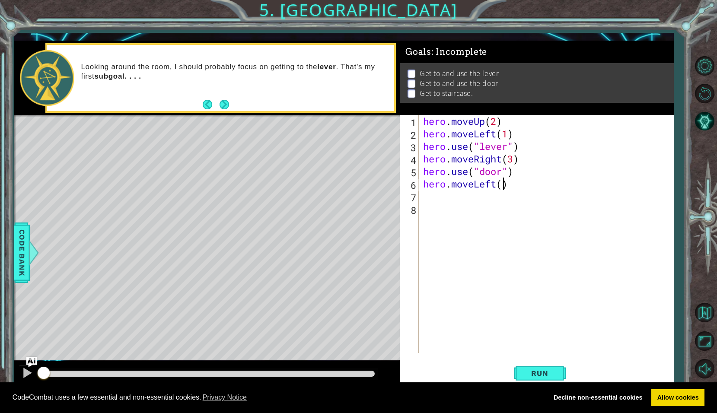
click at [503, 186] on div "hero . moveUp ( 2 ) hero . moveLeft ( 1 ) hero . use ( "lever" ) hero . moveRig…" at bounding box center [549, 246] width 254 height 263
type textarea "hero.moveLeft(3)"
click at [539, 373] on span "Run" at bounding box center [540, 373] width 34 height 9
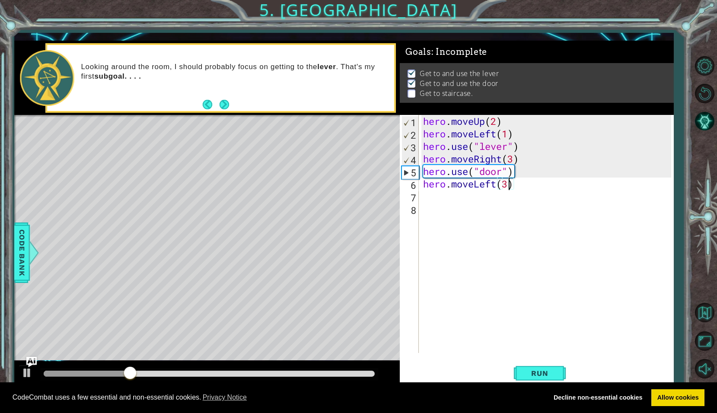
click at [432, 198] on div "hero . moveUp ( 2 ) hero . moveLeft ( 1 ) hero . use ( "lever" ) hero . moveRig…" at bounding box center [549, 246] width 254 height 263
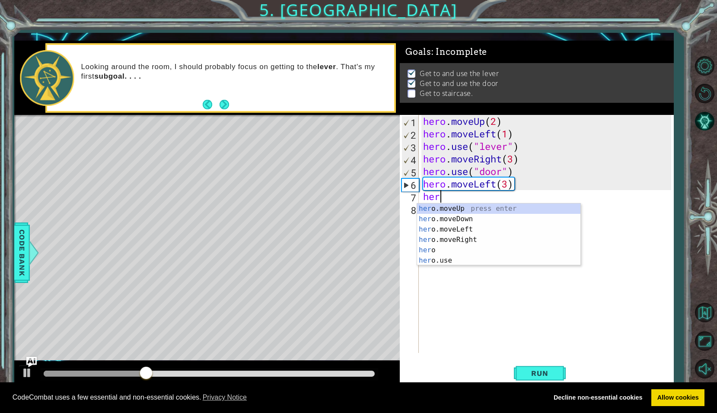
scroll to position [0, 0]
type textarea "hero"
click at [448, 220] on div "hero press enter hero .moveUp press enter hero .moveDown press enter hero .move…" at bounding box center [498, 245] width 163 height 83
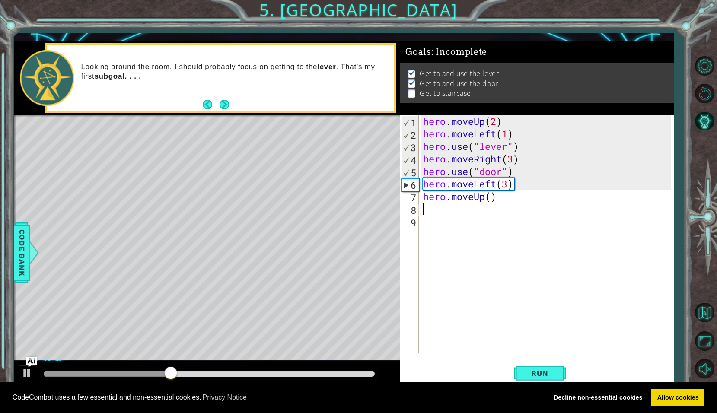
click at [492, 201] on div "hero . moveUp ( 2 ) hero . moveLeft ( 1 ) hero . use ( "lever" ) hero . moveRig…" at bounding box center [549, 246] width 254 height 263
type textarea "hero.moveUp(1)"
click at [540, 370] on span "Run" at bounding box center [540, 373] width 34 height 9
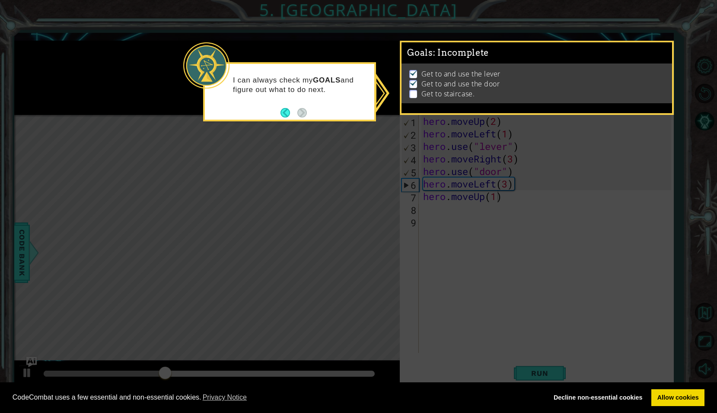
click at [419, 204] on icon at bounding box center [358, 206] width 717 height 413
click at [286, 114] on button "Back" at bounding box center [289, 113] width 17 height 10
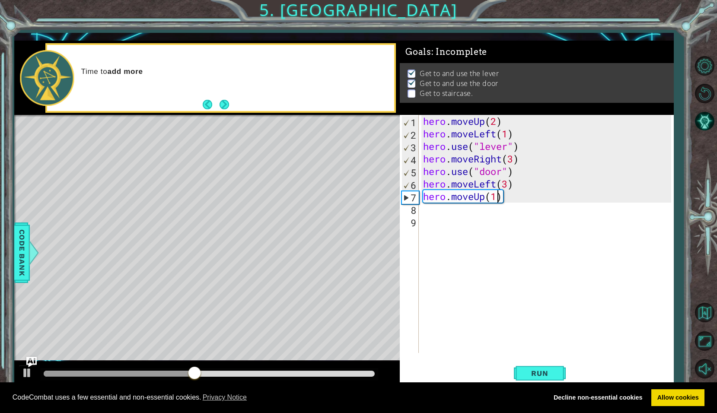
click at [425, 210] on div "hero . moveUp ( 2 ) hero . moveLeft ( 1 ) hero . use ( "lever" ) hero . moveRig…" at bounding box center [549, 246] width 254 height 263
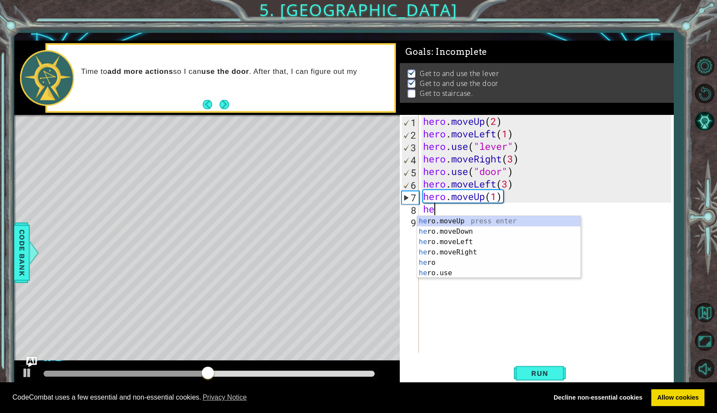
scroll to position [0, 0]
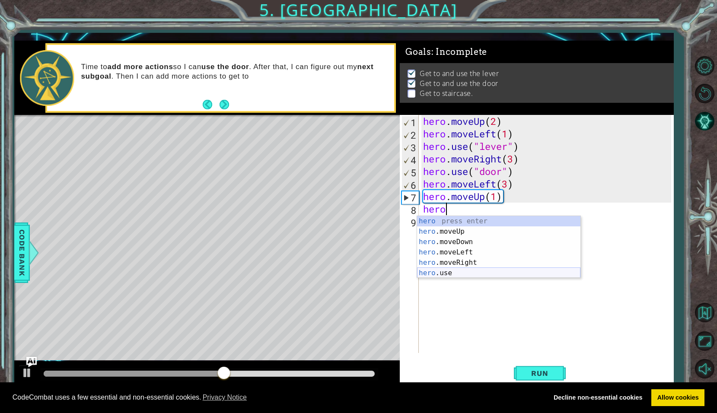
click at [465, 275] on div "hero press enter hero .moveUp press enter hero .moveDown press enter hero .move…" at bounding box center [498, 257] width 163 height 83
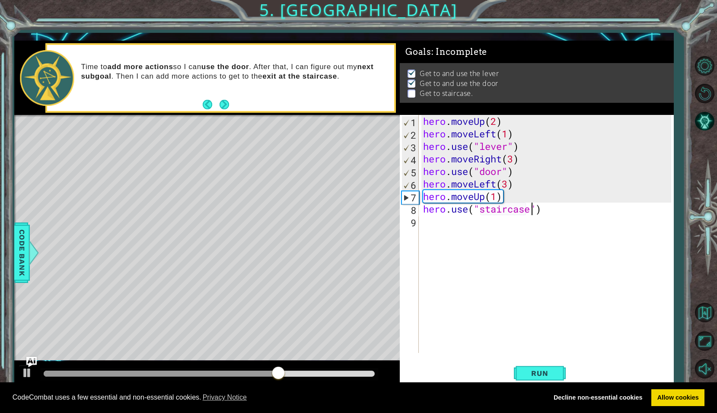
scroll to position [0, 5]
click at [530, 379] on button "Run" at bounding box center [540, 373] width 52 height 27
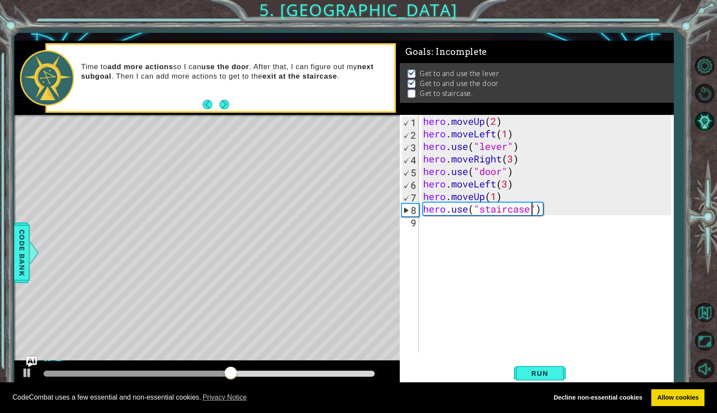
click at [431, 156] on div "hero . moveUp ( 2 ) hero . moveLeft ( 1 ) hero . use ( "lever" ) hero . moveRig…" at bounding box center [549, 246] width 254 height 263
click at [522, 159] on div "hero . moveUp ( 2 ) hero . moveLeft ( 1 ) hero . use ( "lever" ) hero . moveRig…" at bounding box center [549, 246] width 254 height 263
click at [516, 177] on div "hero . moveUp ( 2 ) hero . moveLeft ( 1 ) hero . use ( "lever" ) hero . moveRig…" at bounding box center [549, 246] width 254 height 263
type textarea "hero.use("door")"
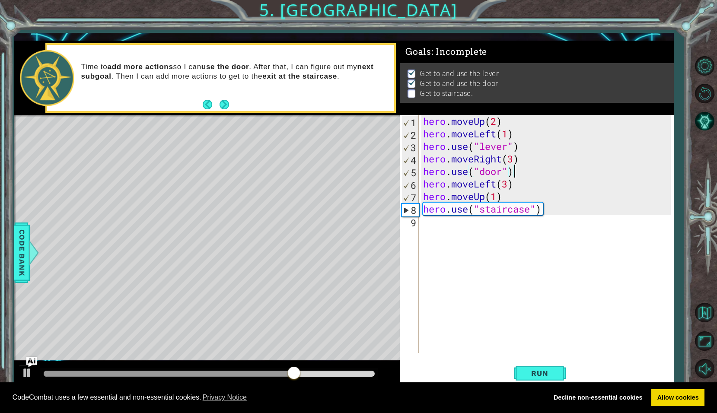
scroll to position [0, 0]
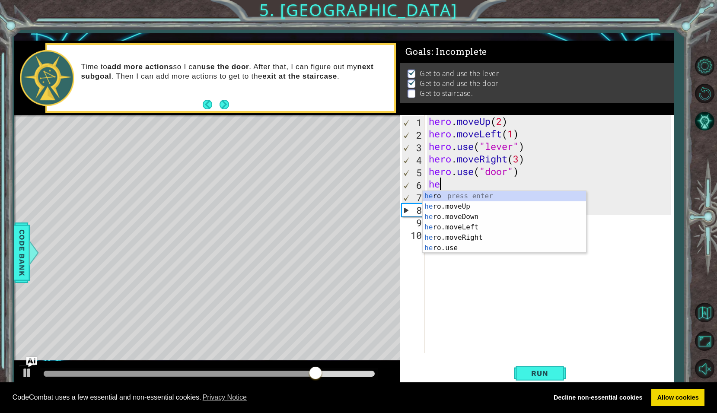
type textarea "her"
click at [452, 206] on div "her o press enter her o.moveUp press enter her o.moveDown press enter her o.mov…" at bounding box center [504, 232] width 163 height 83
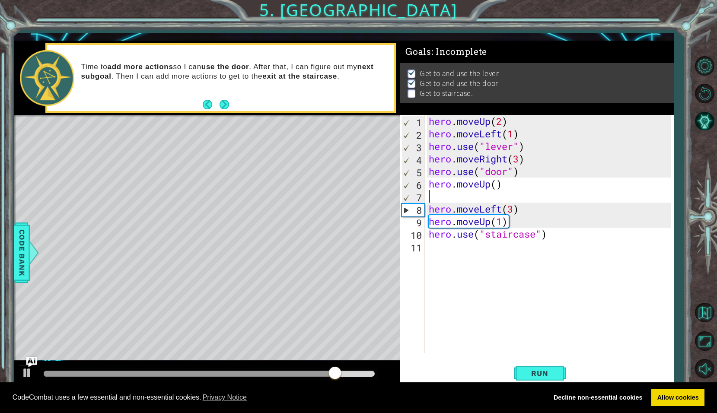
scroll to position [0, 0]
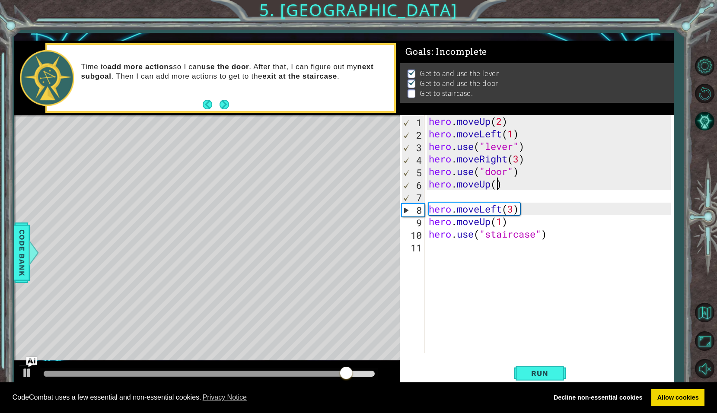
click at [497, 185] on div "hero . moveUp ( 2 ) hero . moveLeft ( 1 ) hero . use ( "lever" ) hero . moveRig…" at bounding box center [551, 246] width 249 height 263
type textarea "hero.moveUp(1)"
click at [458, 197] on div "hero . moveUp ( 2 ) hero . moveLeft ( 1 ) hero . use ( "lever" ) hero . moveRig…" at bounding box center [551, 246] width 249 height 263
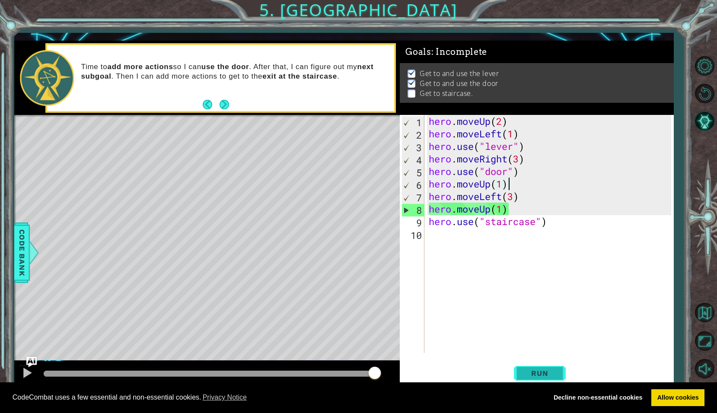
click at [551, 370] on span "Run" at bounding box center [540, 373] width 34 height 9
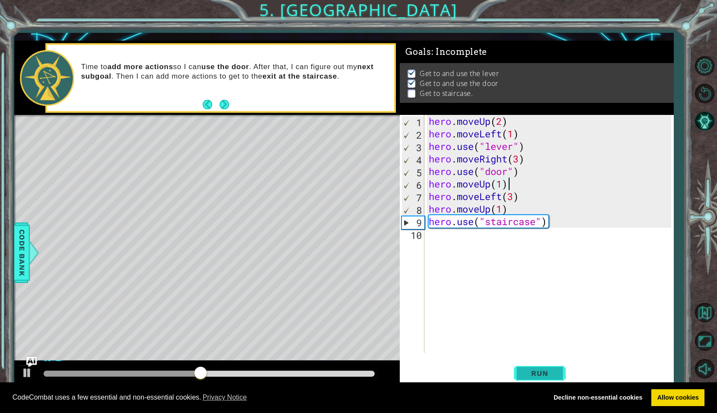
click at [550, 377] on span "Run" at bounding box center [540, 373] width 34 height 9
click at [505, 198] on div "hero . moveUp ( 2 ) hero . moveLeft ( 1 ) hero . use ( "lever" ) hero . moveRig…" at bounding box center [551, 246] width 249 height 263
drag, startPoint x: 511, startPoint y: 198, endPoint x: 516, endPoint y: 199, distance: 4.8
click at [512, 199] on div "hero . moveUp ( 2 ) hero . moveLeft ( 1 ) hero . use ( "lever" ) hero . moveRig…" at bounding box center [551, 246] width 249 height 263
click at [519, 199] on div "hero . moveUp ( 2 ) hero . moveLeft ( 1 ) hero . use ( "lever" ) hero . moveRig…" at bounding box center [551, 246] width 249 height 263
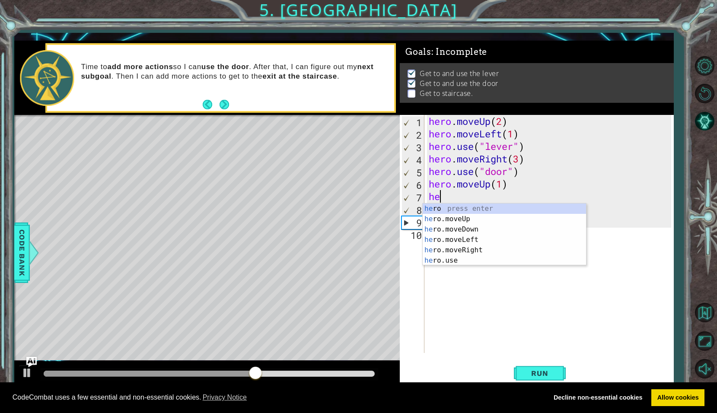
type textarea "h"
type textarea "her"
click at [473, 243] on div "her o press enter her o.moveUp press enter her o.moveDown press enter her o.mov…" at bounding box center [504, 245] width 163 height 83
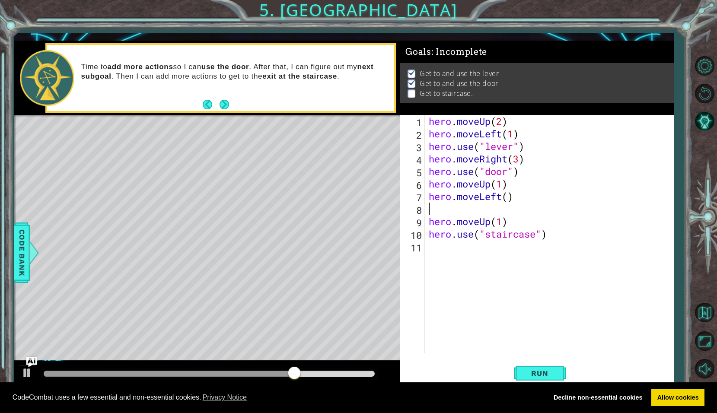
scroll to position [0, 0]
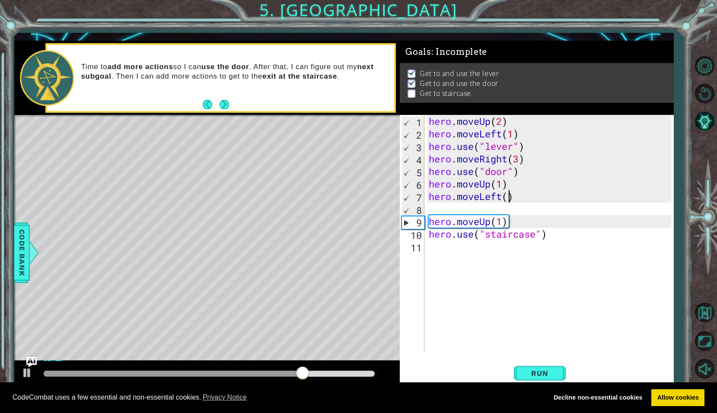
click at [509, 201] on div "hero . moveUp ( 2 ) hero . moveLeft ( 1 ) hero . use ( "lever" ) hero . moveRig…" at bounding box center [551, 246] width 249 height 263
type textarea "hero.moveLeft(3)"
click at [457, 211] on div "hero . moveUp ( 2 ) hero . moveLeft ( 1 ) hero . use ( "lever" ) hero . moveRig…" at bounding box center [551, 246] width 249 height 263
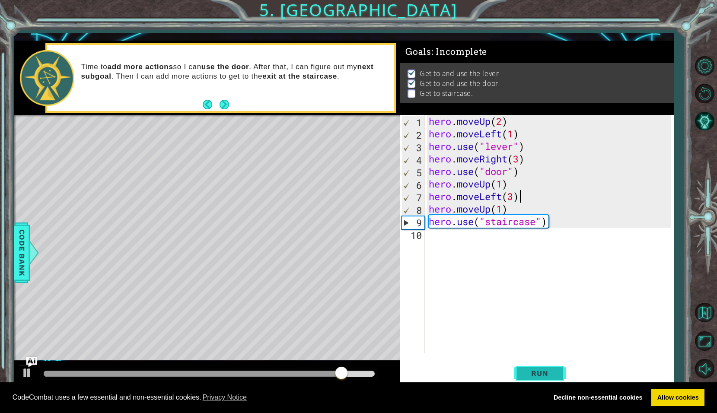
click at [535, 376] on span "Run" at bounding box center [540, 373] width 34 height 9
click at [520, 199] on div "hero . moveUp ( 2 ) hero . moveLeft ( 1 ) hero . use ( "lever" ) hero . moveRig…" at bounding box center [551, 246] width 249 height 263
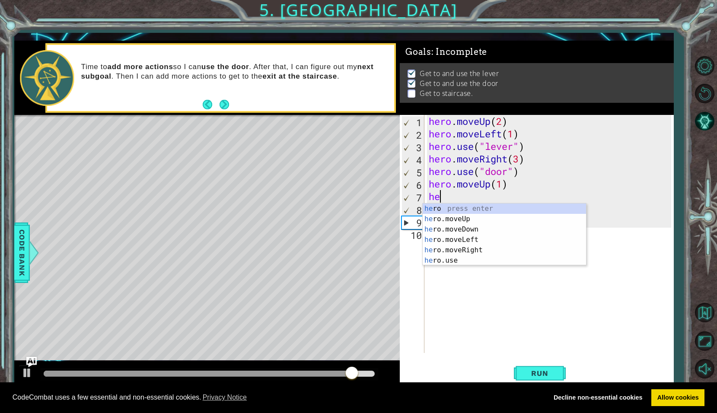
type textarea "h"
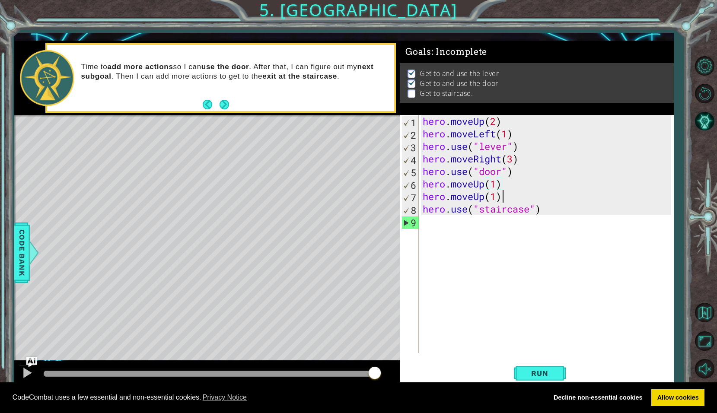
click at [502, 197] on div "hero . moveUp ( 2 ) hero . moveLeft ( 1 ) hero . use ( "lever" ) hero . moveRig…" at bounding box center [548, 246] width 255 height 263
click at [498, 184] on div "hero . moveUp ( 2 ) hero . moveLeft ( 1 ) hero . use ( "lever" ) hero . moveRig…" at bounding box center [548, 246] width 255 height 263
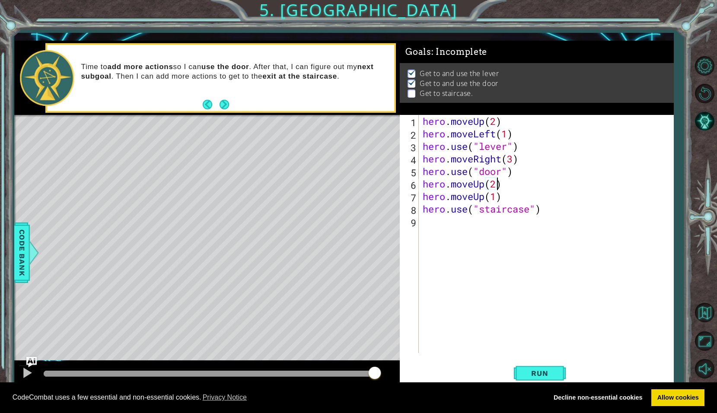
scroll to position [0, 3]
drag, startPoint x: 505, startPoint y: 198, endPoint x: 417, endPoint y: 197, distance: 87.8
click at [417, 197] on div "hero.moveUp(2) 1 2 3 4 5 6 7 8 9 hero . moveUp ( 2 ) hero . moveLeft ( 1 ) hero…" at bounding box center [536, 234] width 272 height 238
type textarea "hero.moveUp(1)"
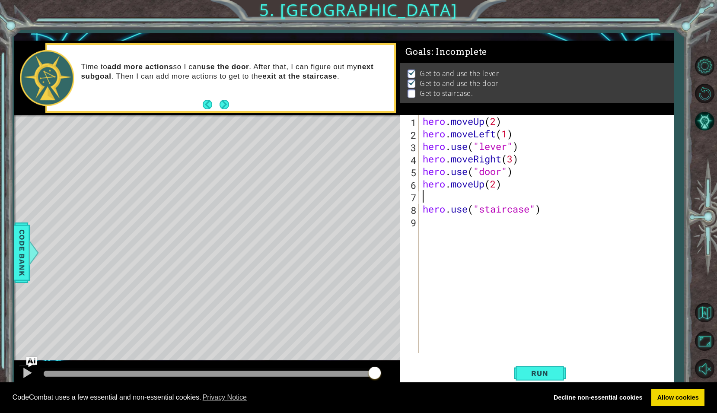
type textarea "he"
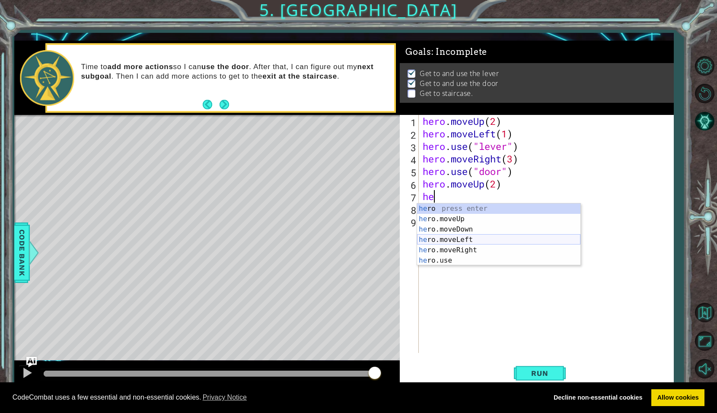
click at [481, 241] on div "he ro press enter he ro.moveUp press enter he ro.moveDown press enter he ro.mov…" at bounding box center [498, 245] width 163 height 83
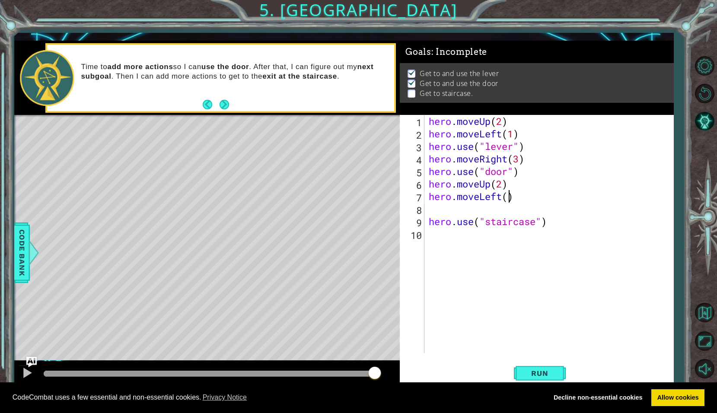
click at [509, 200] on div "hero . moveUp ( 2 ) hero . moveLeft ( 1 ) hero . use ( "lever" ) hero . moveRig…" at bounding box center [551, 246] width 249 height 263
type textarea "hero.moveLeft(3)"
click at [478, 214] on div "hero . moveUp ( 2 ) hero . moveLeft ( 1 ) hero . use ( "lever" ) hero . moveRig…" at bounding box center [551, 246] width 249 height 263
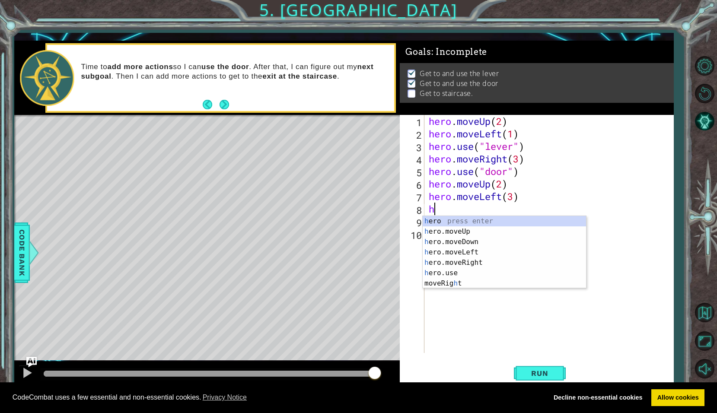
type textarea "he"
click at [462, 231] on div "he ro press enter he ro.moveUp press enter he ro.moveDown press enter he ro.mov…" at bounding box center [504, 257] width 163 height 83
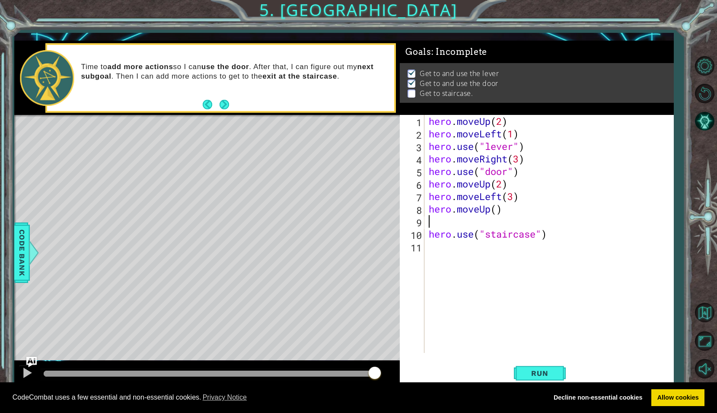
click at [497, 214] on div "hero . moveUp ( 2 ) hero . moveLeft ( 1 ) hero . use ( "lever" ) hero . moveRig…" at bounding box center [551, 246] width 249 height 263
type textarea "hero.moveUp(1)"
click at [475, 225] on div "hero . moveUp ( 2 ) hero . moveLeft ( 1 ) hero . use ( "lever" ) hero . moveRig…" at bounding box center [551, 246] width 249 height 263
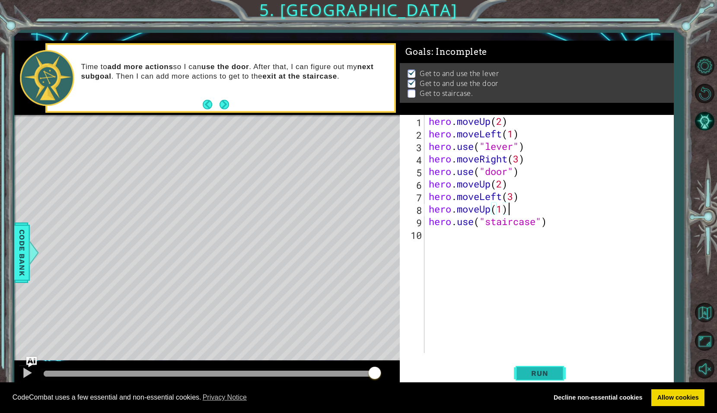
type textarea "hero.moveUp(1)"
click at [534, 375] on span "Run" at bounding box center [540, 373] width 34 height 9
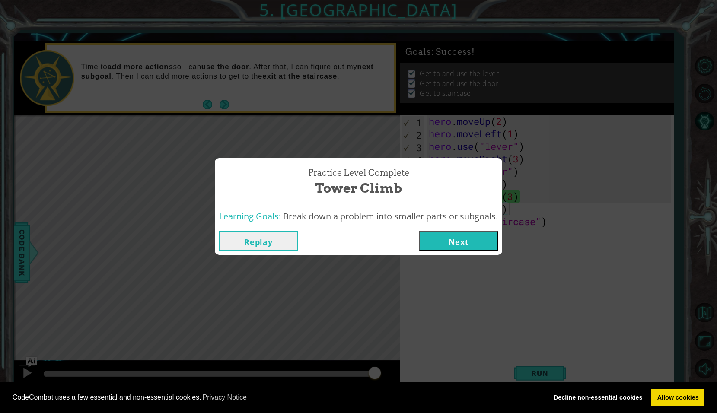
click at [435, 237] on button "Next" at bounding box center [459, 240] width 79 height 19
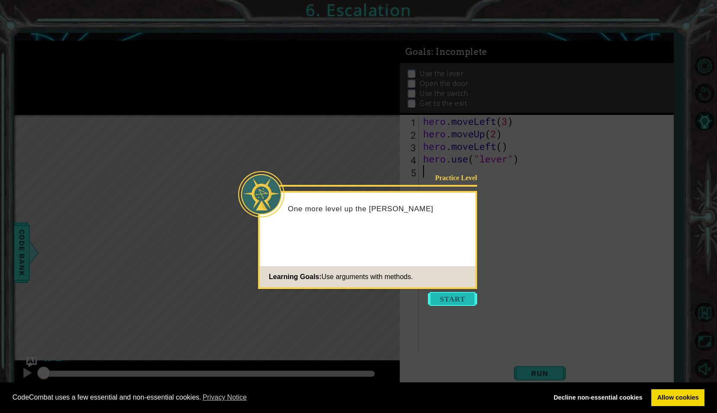
click at [449, 305] on button "Start" at bounding box center [452, 299] width 49 height 14
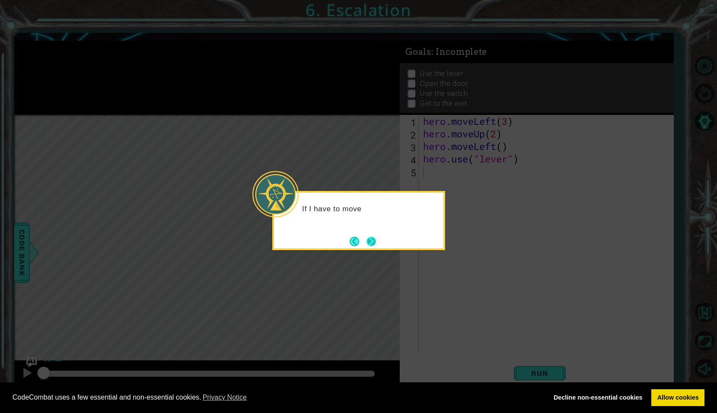
click at [370, 241] on button "Next" at bounding box center [372, 242] width 10 height 10
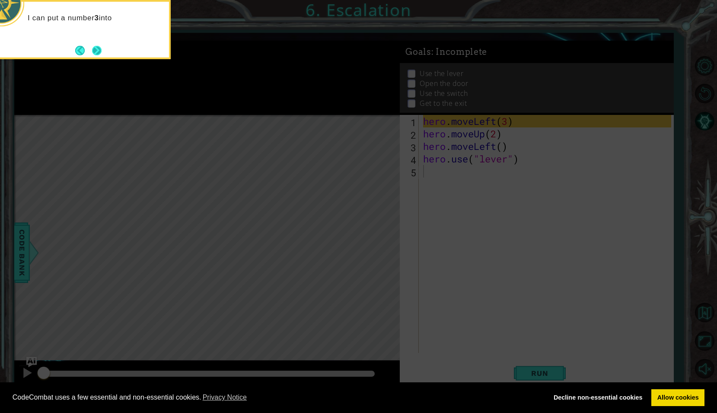
click at [99, 47] on button "Next" at bounding box center [97, 51] width 10 height 10
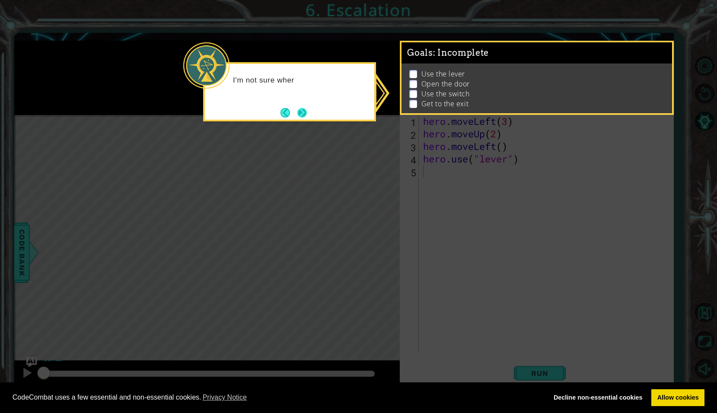
click at [301, 112] on button "Next" at bounding box center [303, 113] width 10 height 10
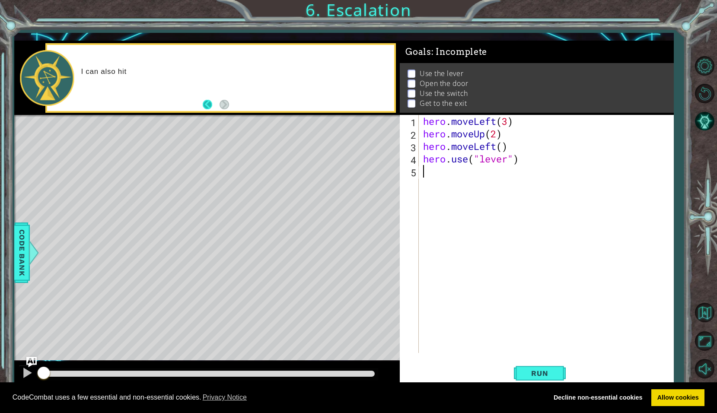
click at [211, 101] on button "Back" at bounding box center [211, 105] width 17 height 10
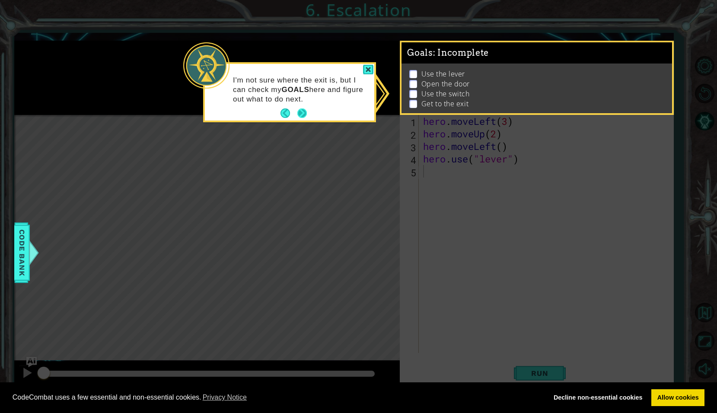
click at [303, 118] on button "Next" at bounding box center [303, 114] width 10 height 10
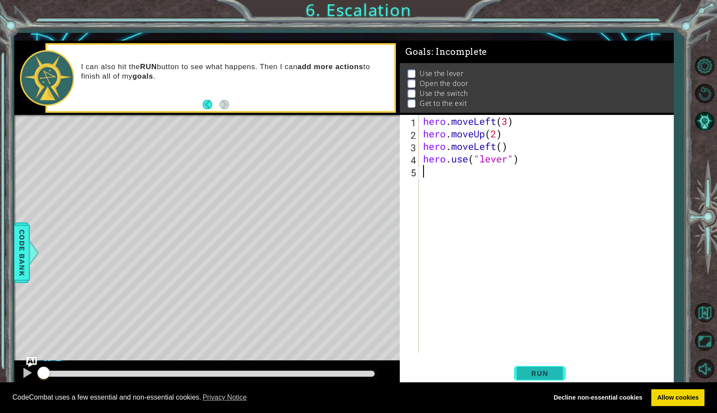
click at [535, 376] on span "Run" at bounding box center [540, 373] width 34 height 9
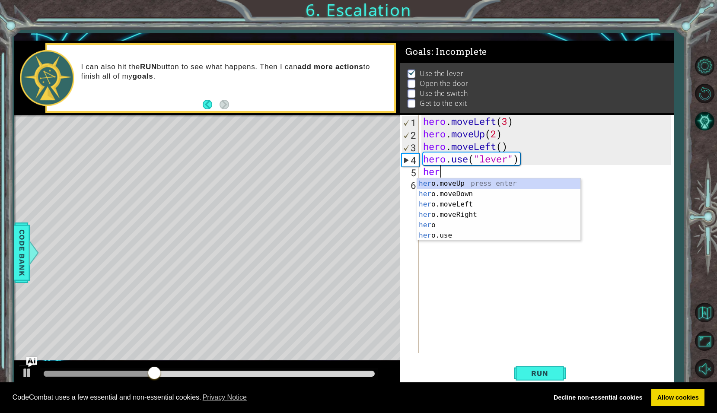
scroll to position [0, 0]
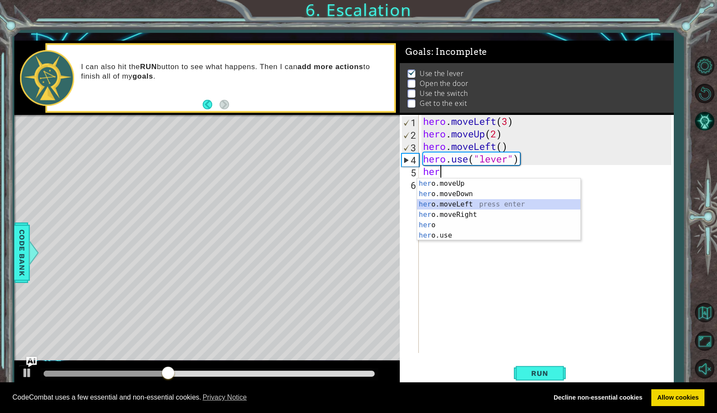
click at [448, 204] on div "her o.moveUp press enter her o.moveDown press enter her o.moveLeft press enter …" at bounding box center [498, 220] width 163 height 83
type textarea "hero.moveLeft(1)"
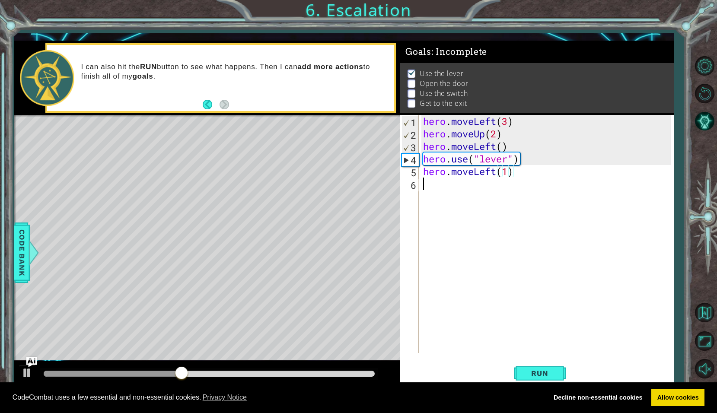
click at [426, 189] on div "hero . moveLeft ( 3 ) hero . moveUp ( 2 ) hero . moveLeft ( ) hero . use ( "lev…" at bounding box center [549, 246] width 254 height 263
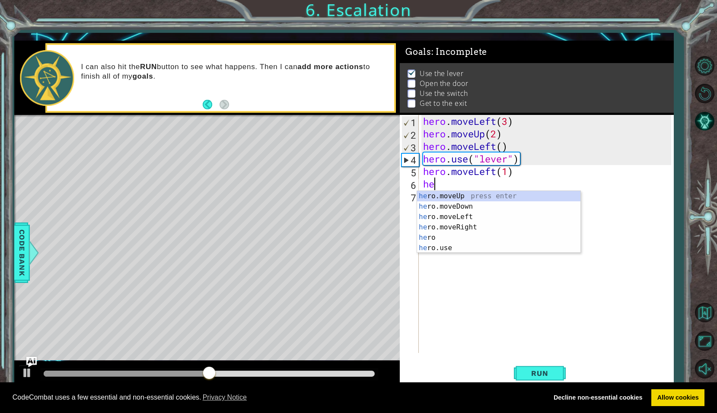
type textarea "her"
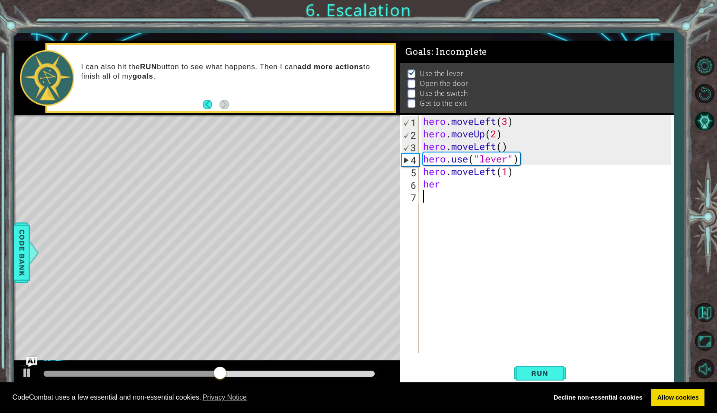
click at [429, 253] on div "hero . moveLeft ( 3 ) hero . moveUp ( 2 ) hero . moveLeft ( ) hero . use ( "lev…" at bounding box center [549, 246] width 254 height 263
click at [438, 185] on div "hero . moveLeft ( 3 ) hero . moveUp ( 2 ) hero . moveLeft ( ) hero . use ( "lev…" at bounding box center [549, 246] width 254 height 263
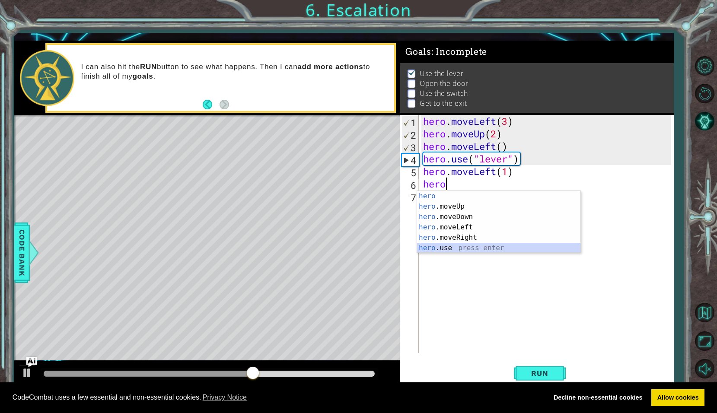
click at [444, 244] on div "hero press enter hero .moveUp press enter hero .moveDown press enter hero .move…" at bounding box center [498, 232] width 163 height 83
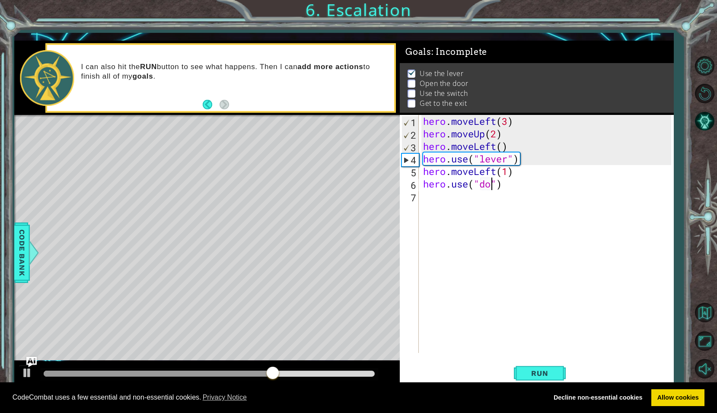
type textarea "hero.use("door")"
click at [426, 197] on div "hero . moveLeft ( 3 ) hero . moveUp ( 2 ) hero . moveLeft ( ) hero . use ( "lev…" at bounding box center [549, 246] width 254 height 263
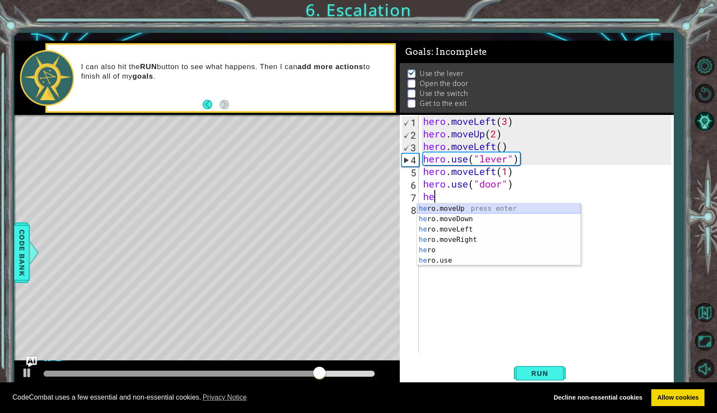
click at [436, 206] on div "he ro.moveUp press enter he ro.moveDown press enter he ro.moveLeft press enter …" at bounding box center [498, 245] width 163 height 83
type textarea "hero.moveUp(1)"
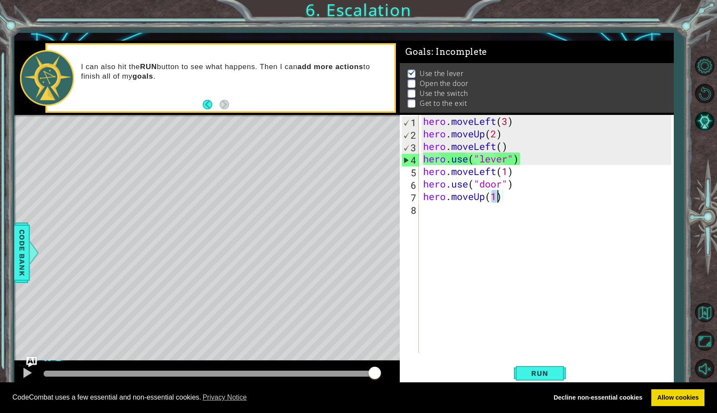
click at [427, 210] on div "hero . moveLeft ( 3 ) hero . moveUp ( 2 ) hero . moveLeft ( ) hero . use ( "lev…" at bounding box center [549, 246] width 254 height 263
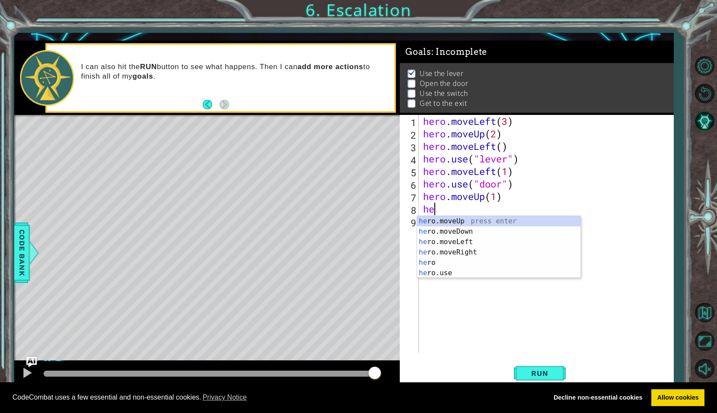
scroll to position [0, 0]
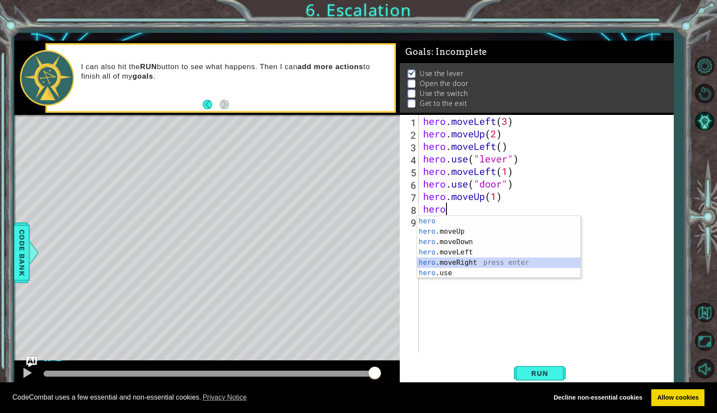
click at [447, 261] on div "hero press enter hero .moveUp press enter hero .moveDown press enter hero .move…" at bounding box center [498, 257] width 163 height 83
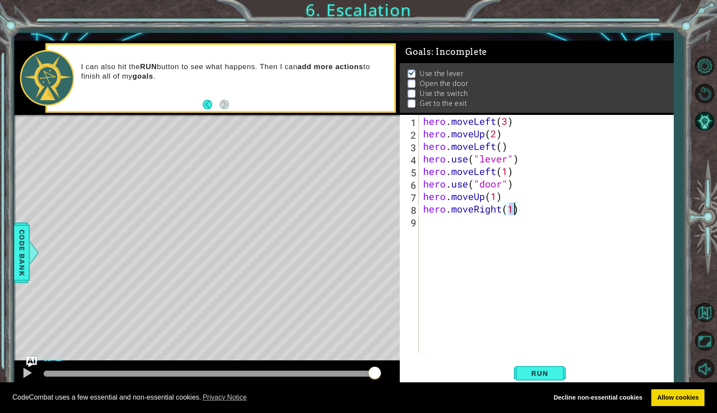
type textarea "hero.moveRight(2)"
click at [440, 223] on div "hero . moveLeft ( 3 ) hero . moveUp ( 2 ) hero . moveLeft ( ) hero . use ( "lev…" at bounding box center [549, 246] width 254 height 263
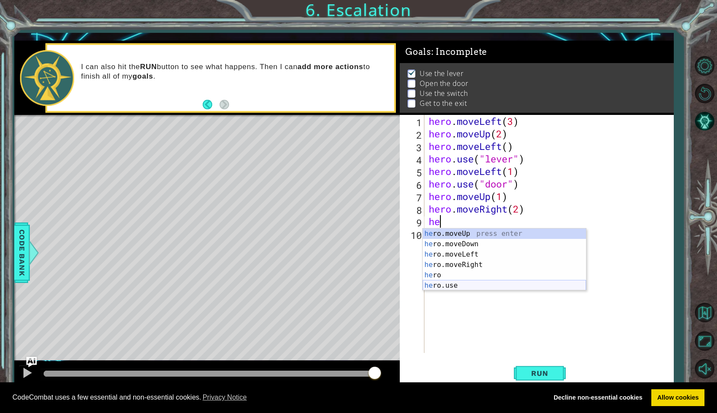
click at [455, 286] on div "he ro.moveUp press enter he ro.moveDown press enter he ro.moveLeft press enter …" at bounding box center [504, 270] width 163 height 83
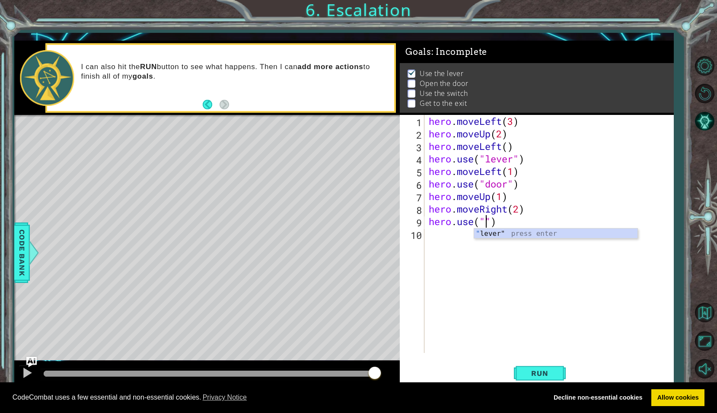
type textarea "hero.use("lever")"
click at [434, 240] on div "hero . moveLeft ( 3 ) hero . moveUp ( 2 ) hero . moveLeft ( ) hero . use ( "lev…" at bounding box center [551, 246] width 249 height 263
type textarea "h"
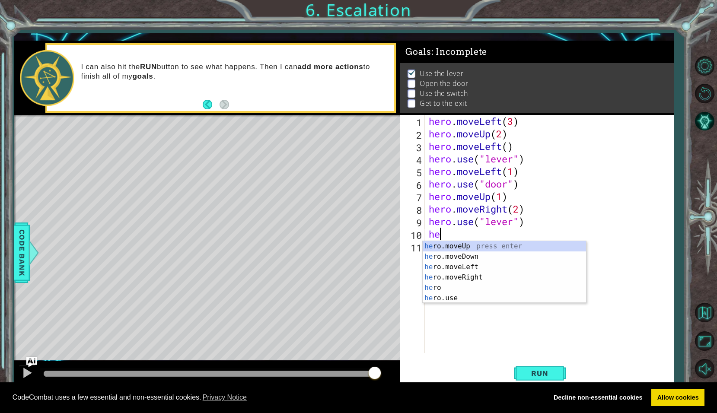
scroll to position [0, 0]
click at [457, 287] on div "hero press enter hero .moveUp press enter hero .moveDown press enter hero .move…" at bounding box center [504, 282] width 163 height 83
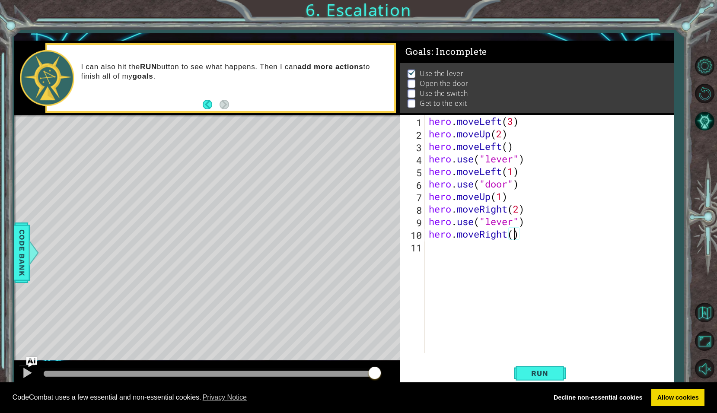
type textarea "hero.moveRight(1)"
click at [431, 254] on div "hero . moveLeft ( 3 ) hero . moveUp ( 2 ) hero . moveLeft ( ) hero . use ( "lev…" at bounding box center [551, 246] width 249 height 263
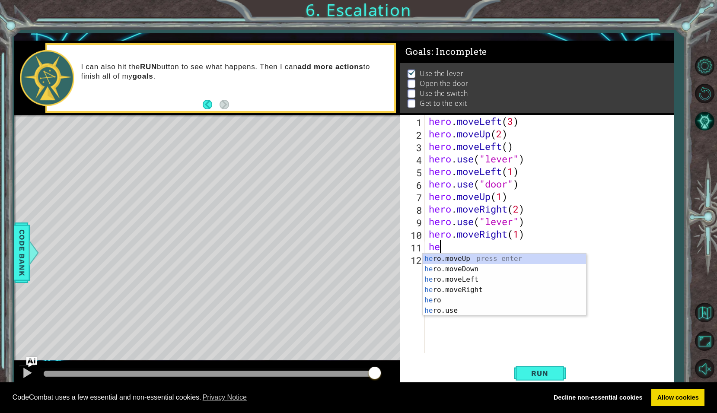
scroll to position [0, 0]
click at [472, 266] on div "hero press enter hero .moveUp press enter hero .moveDown press enter hero .move…" at bounding box center [504, 295] width 163 height 83
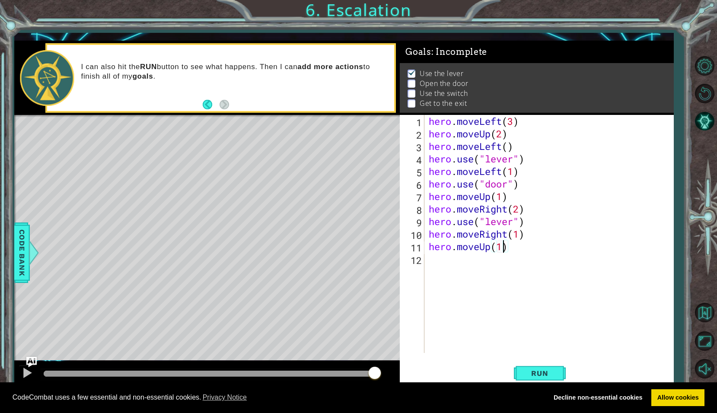
scroll to position [0, 3]
click at [534, 368] on button "Run" at bounding box center [540, 373] width 52 height 27
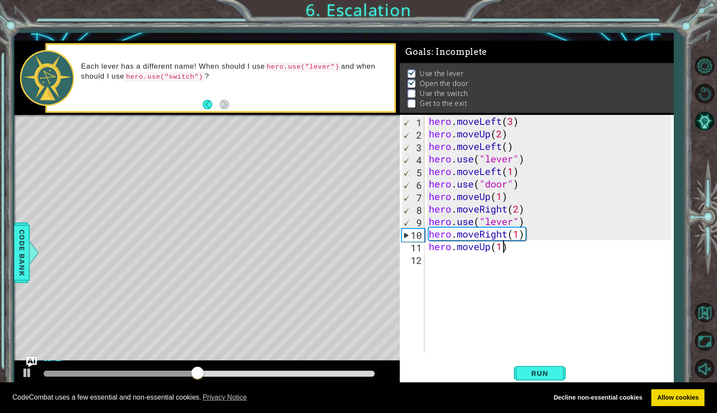
click at [501, 197] on div "hero . moveLeft ( 3 ) hero . moveUp ( 2 ) hero . moveLeft ( ) hero . use ( "lev…" at bounding box center [551, 246] width 249 height 263
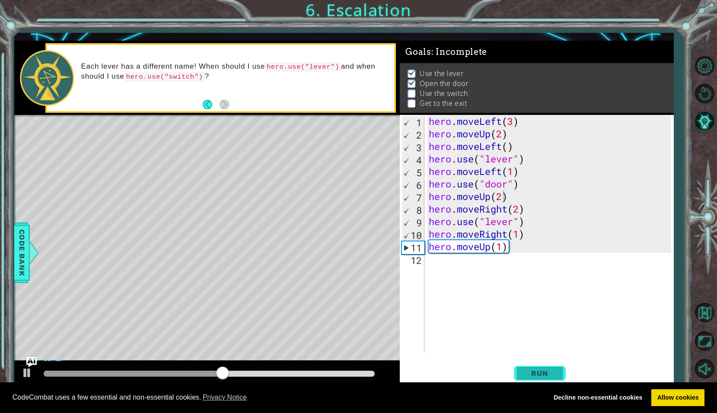
click at [529, 368] on button "Run" at bounding box center [540, 373] width 52 height 27
click at [524, 223] on div "hero . moveLeft ( 3 ) hero . moveUp ( 2 ) hero . moveLeft ( ) hero . use ( "lev…" at bounding box center [551, 246] width 249 height 263
click at [509, 196] on div "hero . moveLeft ( 3 ) hero . moveUp ( 2 ) hero . moveLeft ( ) hero . use ( "lev…" at bounding box center [551, 246] width 249 height 263
type textarea "hero.moveUp(2)"
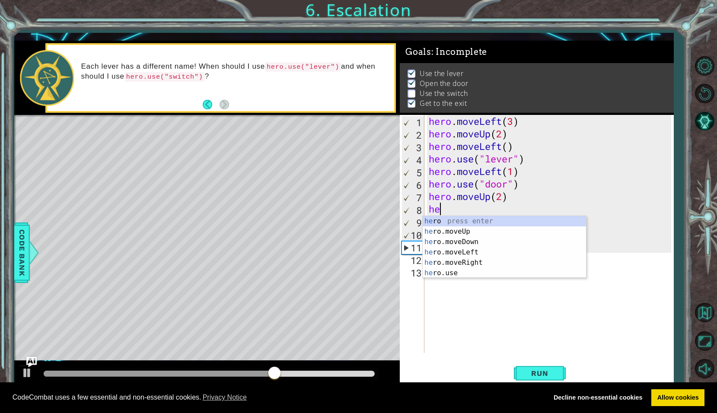
scroll to position [0, 0]
click at [459, 276] on div "hero press enter hero .moveUp press enter hero .moveDown press enter hero .move…" at bounding box center [504, 257] width 163 height 83
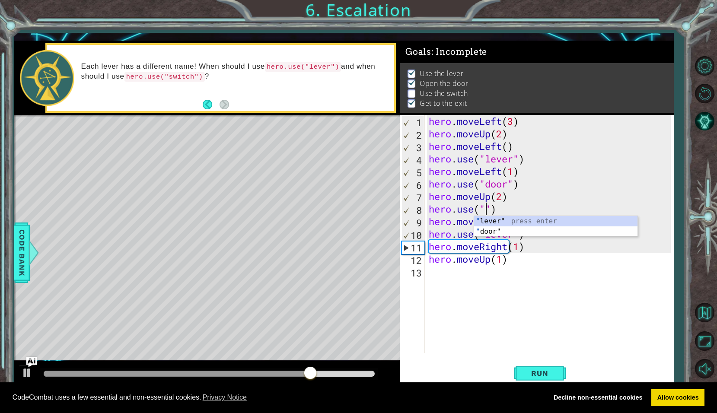
scroll to position [0, 3]
type textarea "hero.use("lever")"
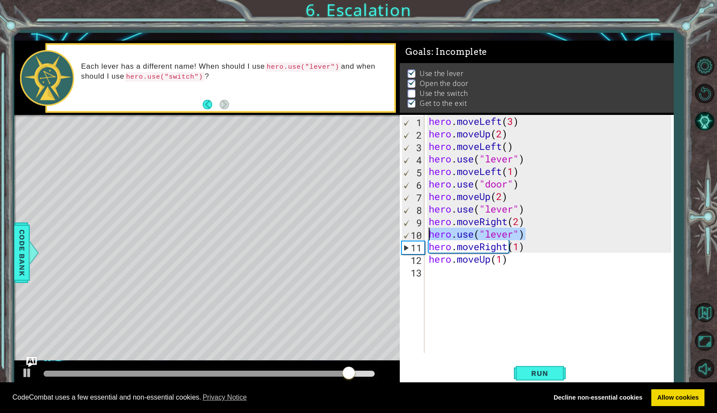
drag, startPoint x: 526, startPoint y: 234, endPoint x: 381, endPoint y: 240, distance: 145.0
click at [381, 240] on div "1 ההההההההההההההההההההההההההההההההההההההההההההההההההההההההההההההההההההההההההההה…" at bounding box center [344, 215] width 660 height 348
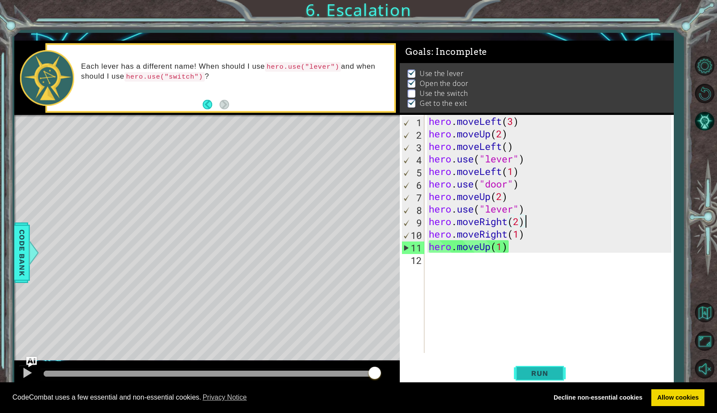
type textarea "hero.moveRight(2)"
click at [537, 365] on button "Run" at bounding box center [540, 373] width 52 height 27
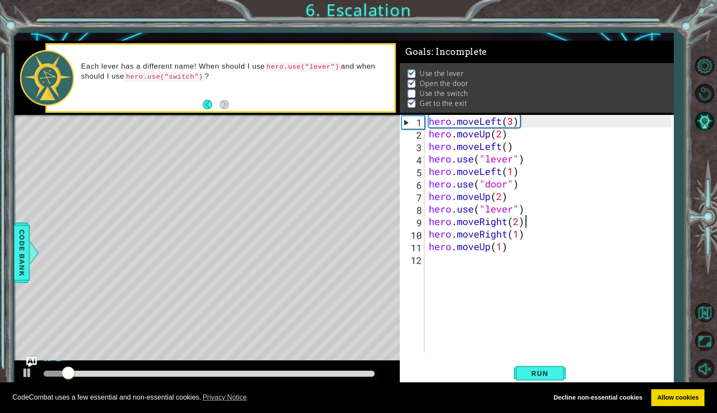
click at [432, 259] on div "hero . moveLeft ( 3 ) hero . moveUp ( 2 ) hero . moveLeft ( ) hero . use ( "lev…" at bounding box center [551, 246] width 249 height 263
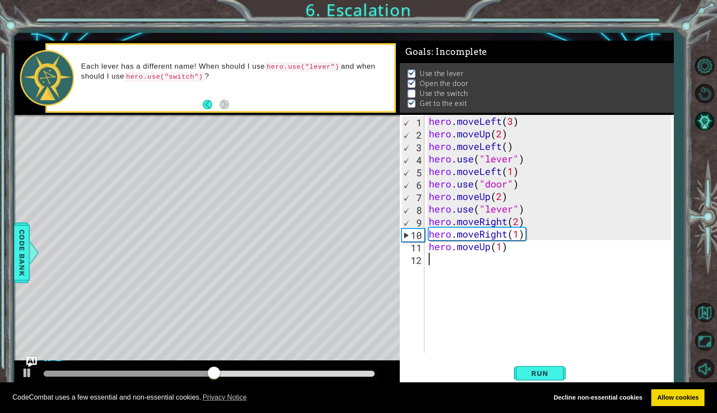
click at [508, 195] on div "hero . moveLeft ( 3 ) hero . moveUp ( 2 ) hero . moveLeft ( ) hero . use ( "lev…" at bounding box center [551, 246] width 249 height 263
type textarea "hero.moveUp(2)"
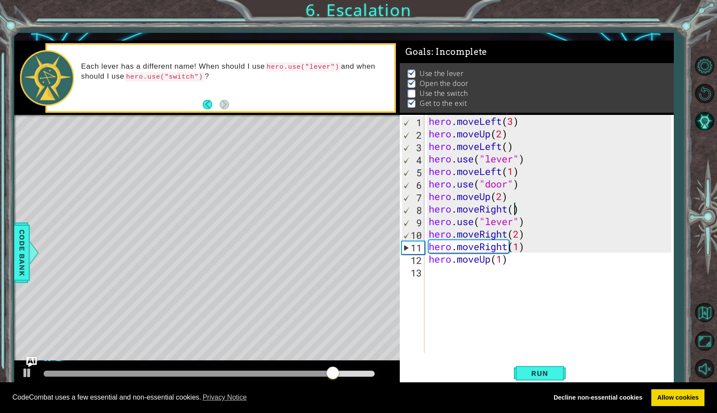
scroll to position [0, 4]
click at [547, 372] on span "Run" at bounding box center [540, 373] width 34 height 9
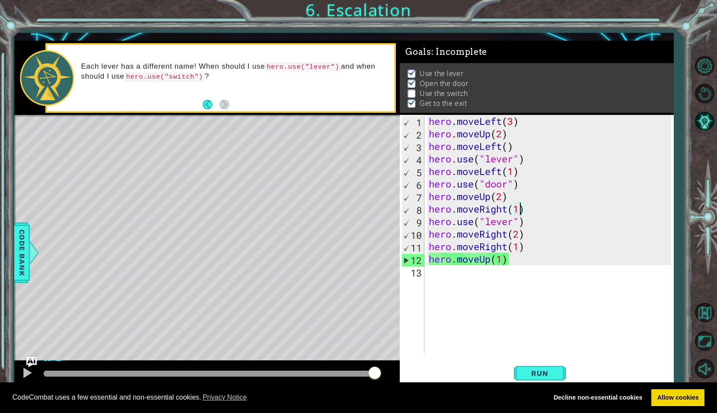
click at [518, 236] on div "hero . moveLeft ( 3 ) hero . moveUp ( 2 ) hero . moveLeft ( ) hero . use ( "lev…" at bounding box center [551, 246] width 249 height 263
click at [519, 245] on div "hero . moveLeft ( 3 ) hero . moveUp ( 2 ) hero . moveLeft ( ) hero . use ( "lev…" at bounding box center [551, 246] width 249 height 263
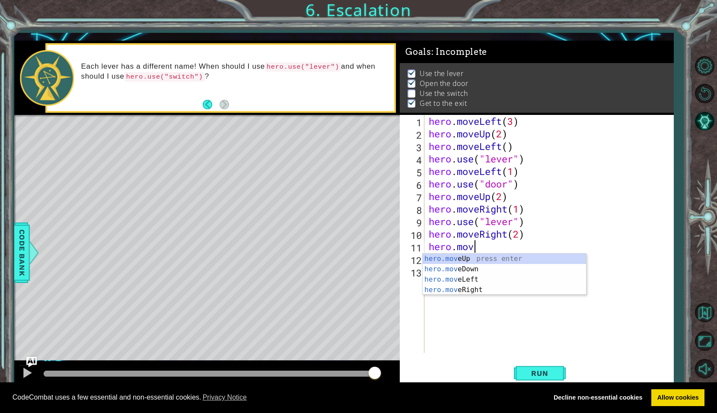
scroll to position [0, 0]
type textarea "h"
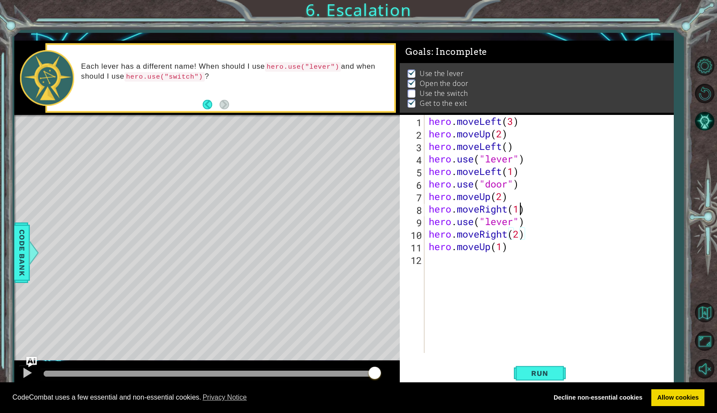
click at [521, 211] on div "hero . moveLeft ( 3 ) hero . moveUp ( 2 ) hero . moveLeft ( ) hero . use ( "lev…" at bounding box center [551, 246] width 249 height 263
click at [533, 365] on button "Run" at bounding box center [540, 373] width 52 height 27
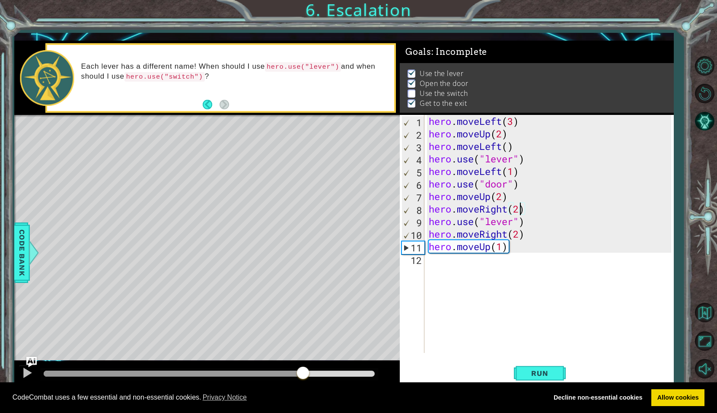
drag, startPoint x: 372, startPoint y: 371, endPoint x: 303, endPoint y: 367, distance: 69.7
click at [303, 367] on div at bounding box center [303, 374] width 16 height 16
drag, startPoint x: 301, startPoint y: 371, endPoint x: 278, endPoint y: 373, distance: 23.4
click at [292, 373] on div at bounding box center [300, 374] width 16 height 16
click at [533, 372] on span "Run" at bounding box center [540, 373] width 34 height 9
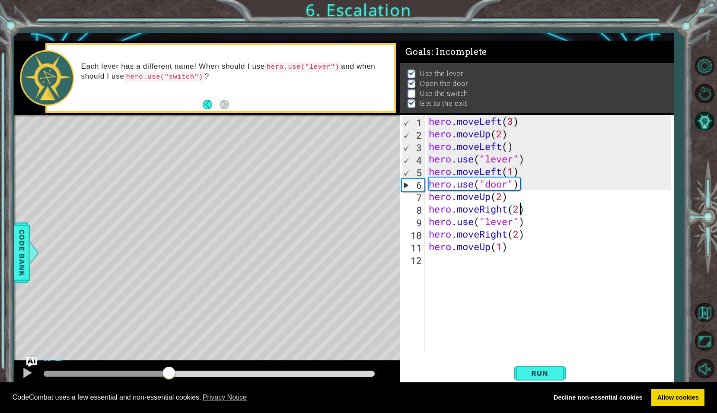
drag, startPoint x: 56, startPoint y: 371, endPoint x: 169, endPoint y: 382, distance: 113.9
click at [169, 382] on body "Cookie Policy CodeCombat uses a few essential and non-essential cookies. Privac…" at bounding box center [358, 206] width 717 height 413
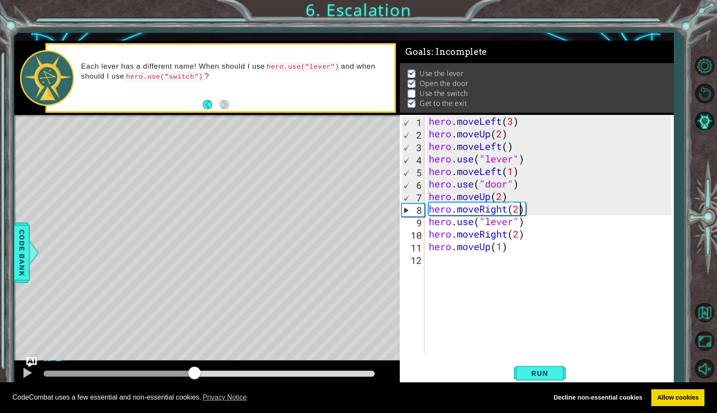
drag, startPoint x: 169, startPoint y: 378, endPoint x: 195, endPoint y: 378, distance: 26.4
click at [195, 378] on div at bounding box center [195, 374] width 16 height 16
drag, startPoint x: 198, startPoint y: 378, endPoint x: 191, endPoint y: 376, distance: 7.1
click at [191, 376] on div at bounding box center [191, 374] width 16 height 16
drag, startPoint x: 193, startPoint y: 376, endPoint x: 184, endPoint y: 376, distance: 9.1
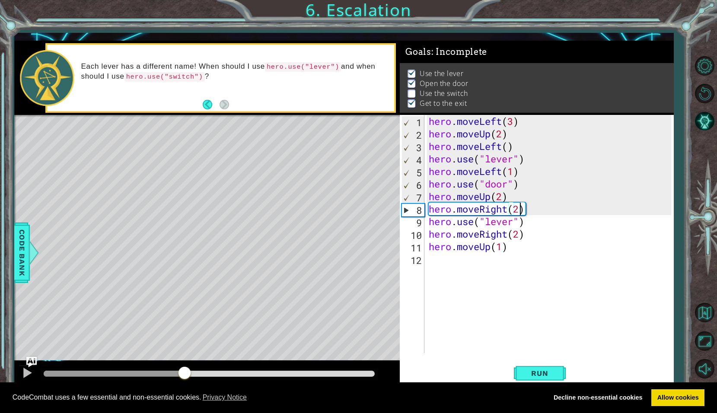
click at [184, 376] on div at bounding box center [114, 374] width 141 height 6
drag, startPoint x: 191, startPoint y: 376, endPoint x: 179, endPoint y: 376, distance: 12.5
click at [179, 376] on div at bounding box center [181, 374] width 16 height 16
click at [194, 371] on div at bounding box center [119, 374] width 151 height 6
click at [519, 236] on div "hero . moveLeft ( 3 ) hero . moveUp ( 2 ) hero . moveLeft ( ) hero . use ( "lev…" at bounding box center [551, 246] width 249 height 263
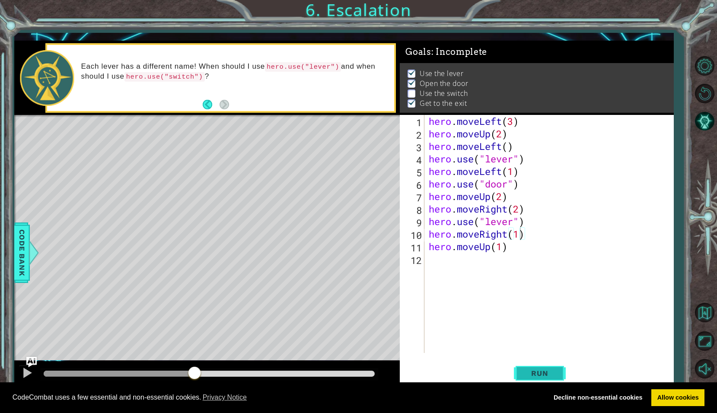
click at [532, 366] on button "Run" at bounding box center [540, 373] width 52 height 27
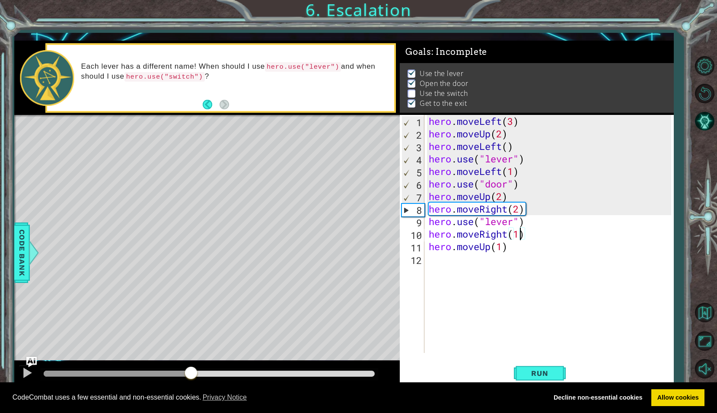
drag, startPoint x: 61, startPoint y: 372, endPoint x: 191, endPoint y: 384, distance: 129.8
click at [191, 384] on body "Cookie Policy CodeCombat uses a few essential and non-essential cookies. Privac…" at bounding box center [358, 206] width 717 height 413
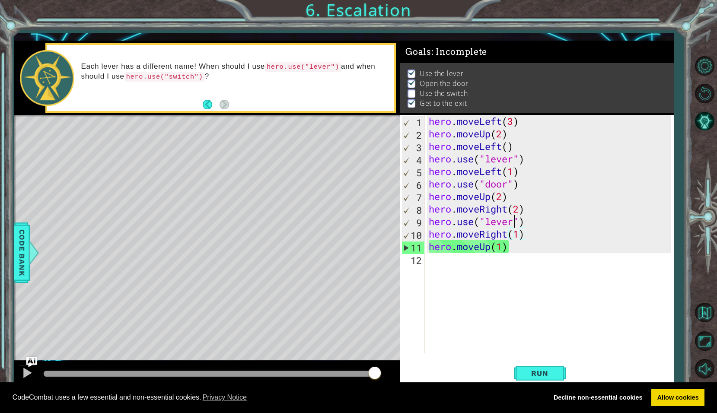
click at [514, 223] on div "hero . moveLeft ( 3 ) hero . moveUp ( 2 ) hero . moveLeft ( ) hero . use ( "lev…" at bounding box center [551, 246] width 249 height 263
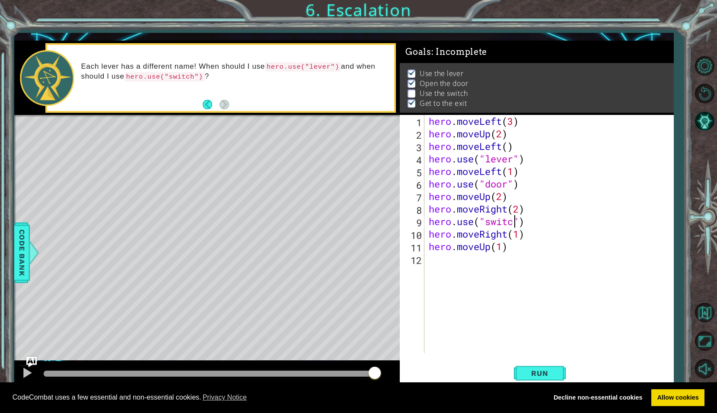
scroll to position [0, 4]
type textarea "hero.use("switch")"
click at [538, 370] on span "Run" at bounding box center [540, 373] width 34 height 9
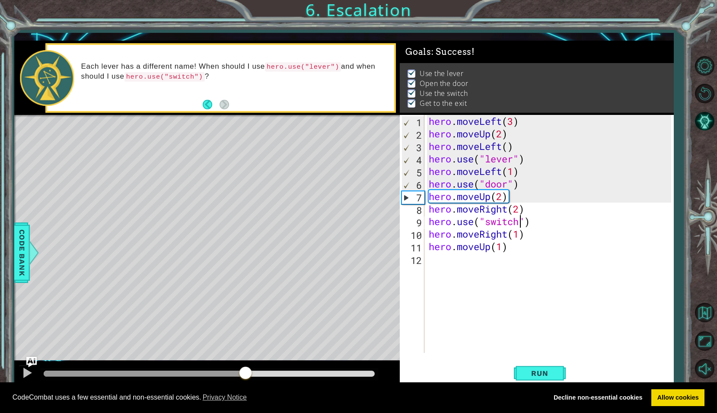
drag, startPoint x: 157, startPoint y: 371, endPoint x: 256, endPoint y: 377, distance: 98.8
click at [253, 377] on div at bounding box center [246, 374] width 16 height 16
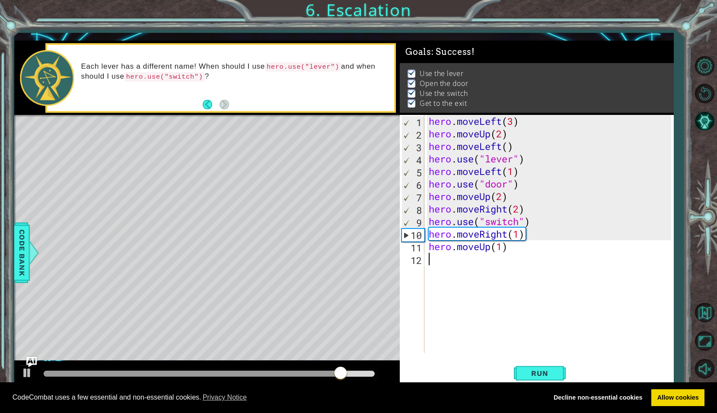
click at [434, 259] on div "hero . moveLeft ( 3 ) hero . moveUp ( 2 ) hero . moveLeft ( ) hero . use ( "lev…" at bounding box center [551, 246] width 249 height 263
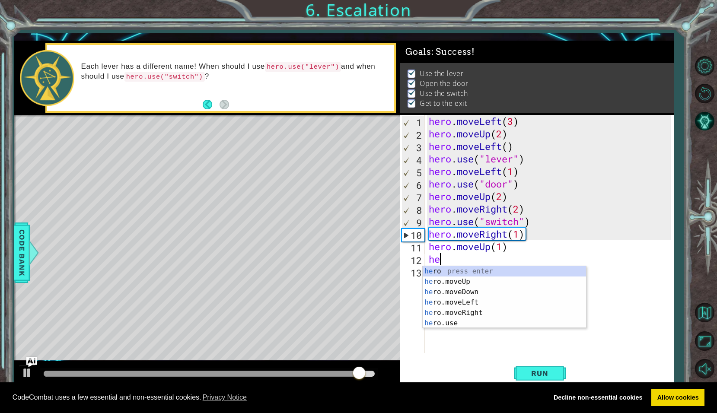
scroll to position [0, 0]
type textarea "hero"
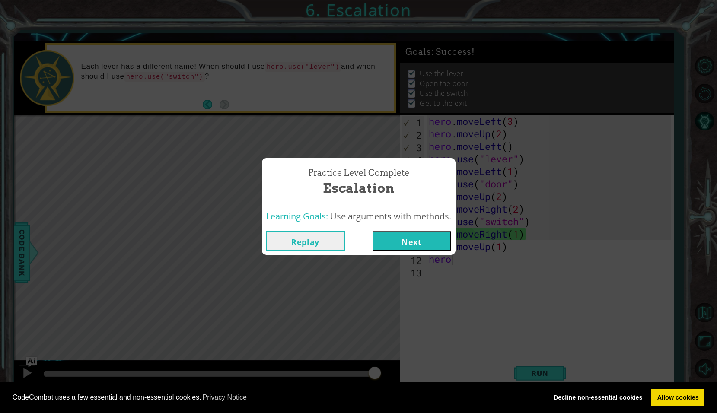
click at [422, 247] on button "Next" at bounding box center [412, 240] width 79 height 19
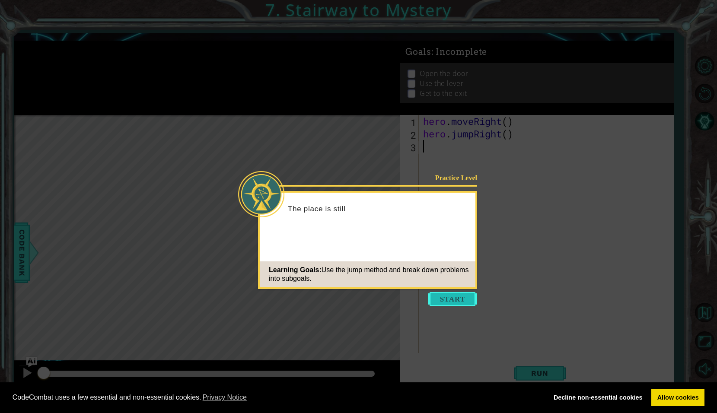
click at [445, 298] on button "Start" at bounding box center [452, 299] width 49 height 14
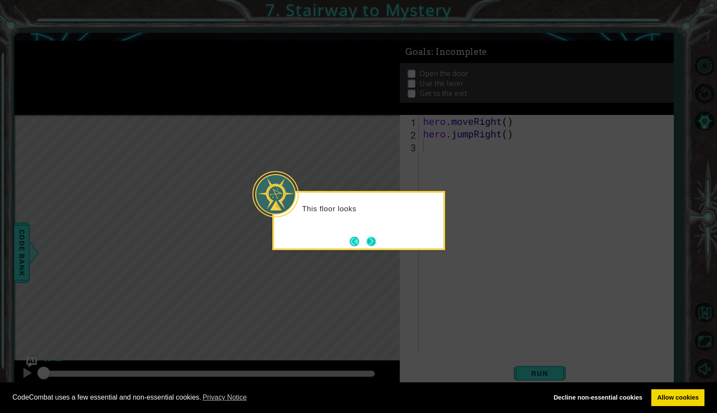
click at [376, 240] on button "Next" at bounding box center [372, 242] width 10 height 10
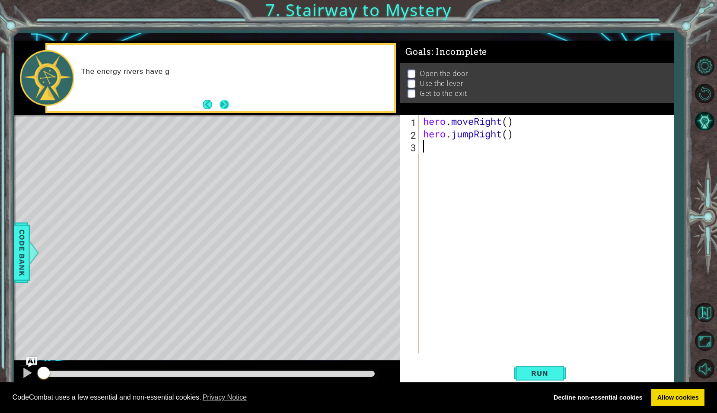
click at [220, 108] on button "Next" at bounding box center [225, 105] width 10 height 10
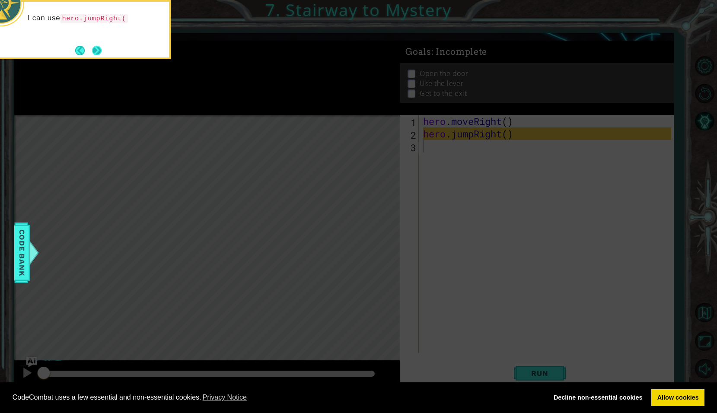
click at [93, 48] on button "Next" at bounding box center [97, 51] width 10 height 10
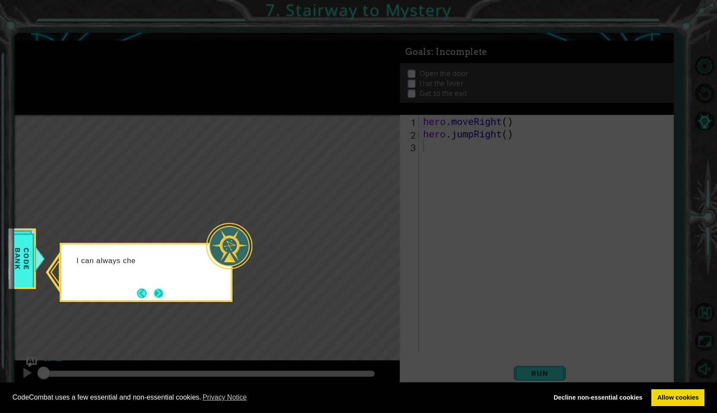
click at [157, 293] on button "Next" at bounding box center [159, 294] width 10 height 10
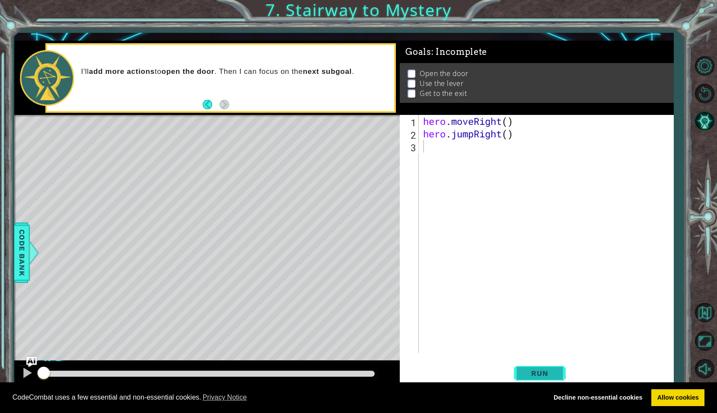
click at [531, 371] on span "Run" at bounding box center [540, 373] width 34 height 9
